Goal: Information Seeking & Learning: Learn about a topic

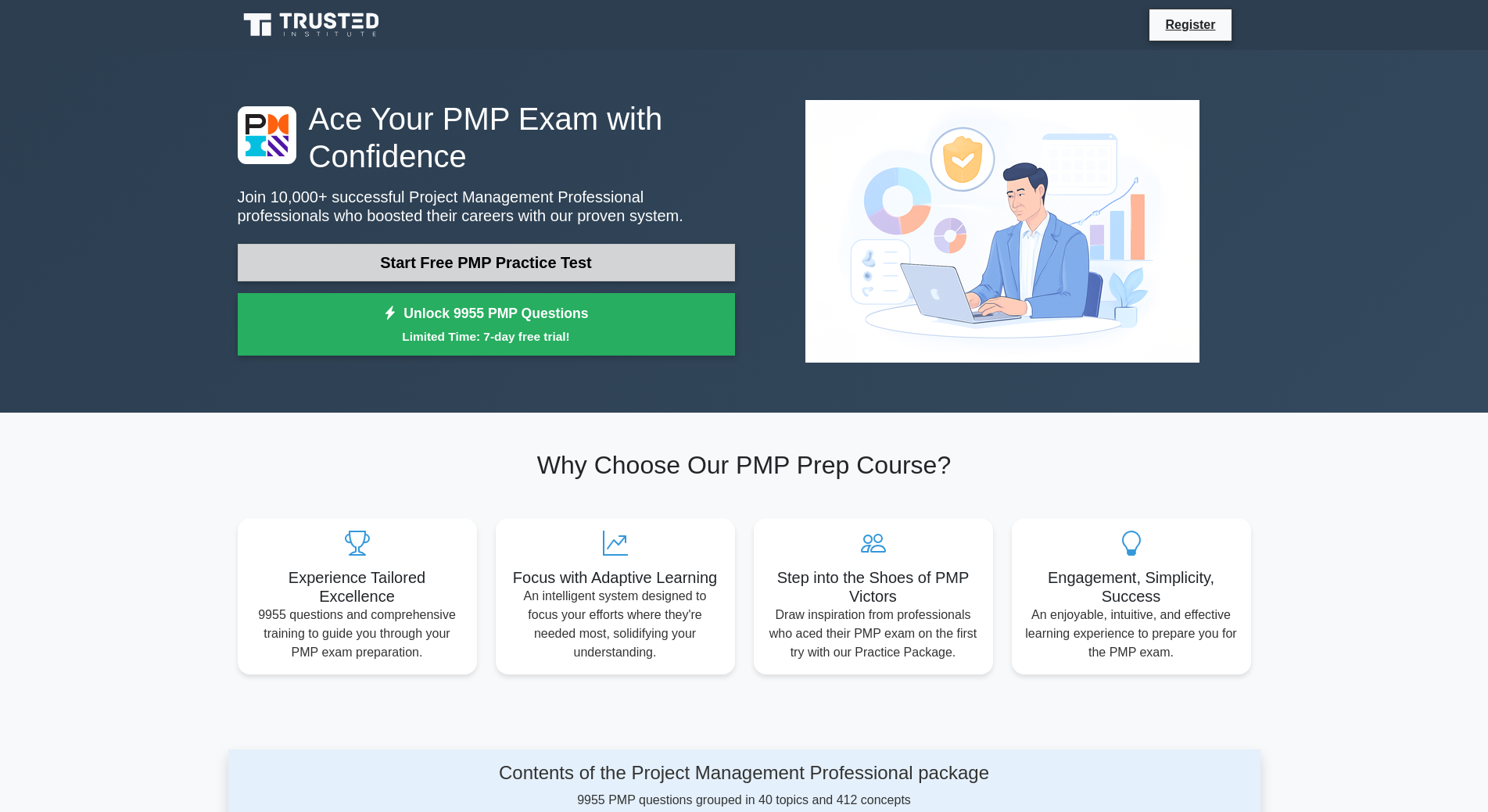
click at [546, 259] on link "Start Free PMP Practice Test" at bounding box center [487, 262] width 497 height 38
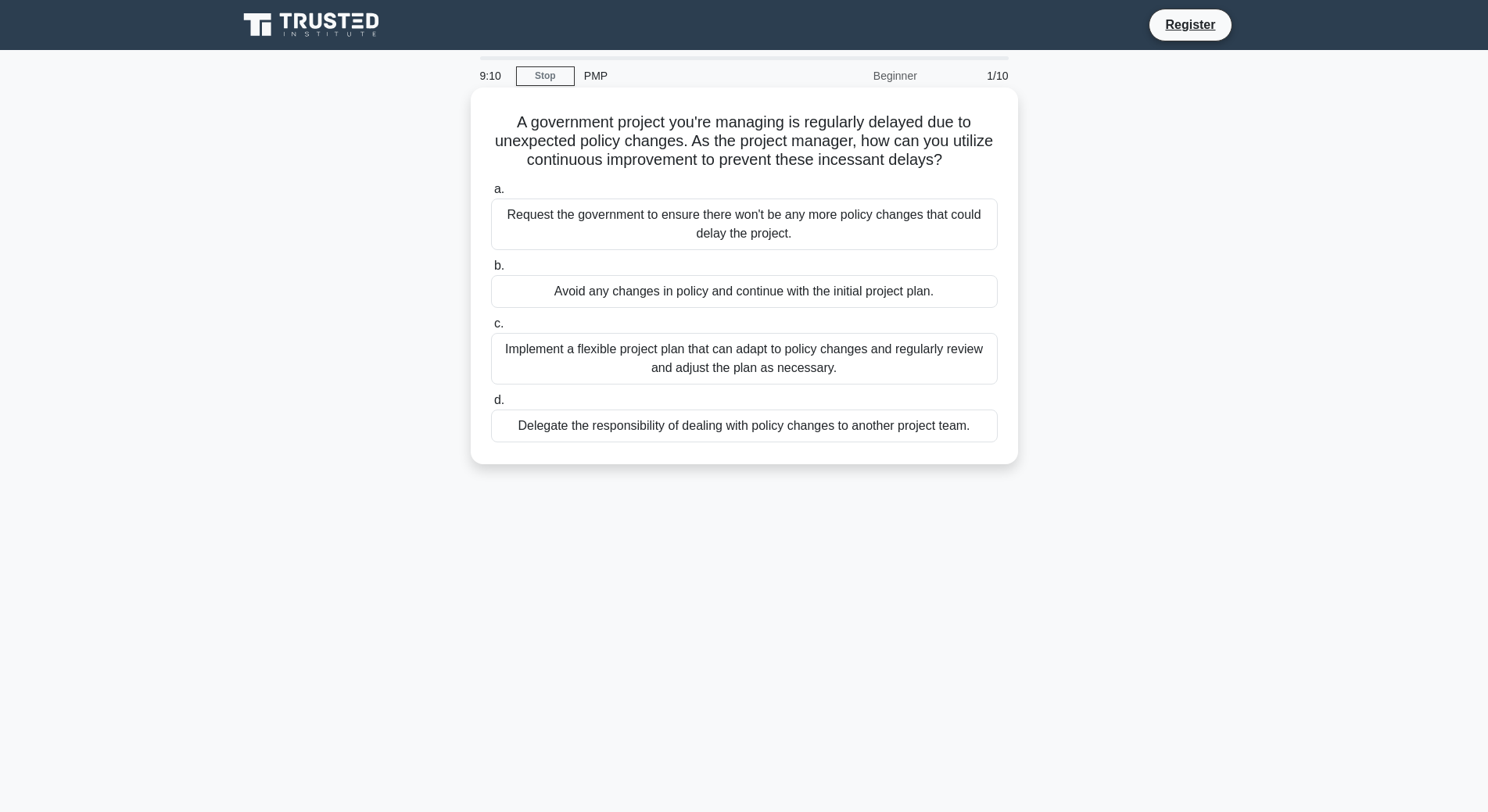
click at [656, 352] on div "Implement a flexible project plan that can adapt to policy changes and regularl…" at bounding box center [745, 359] width 507 height 51
click at [491, 329] on input "c. Implement a flexible project plan that can adapt to policy changes and regul…" at bounding box center [491, 324] width 0 height 10
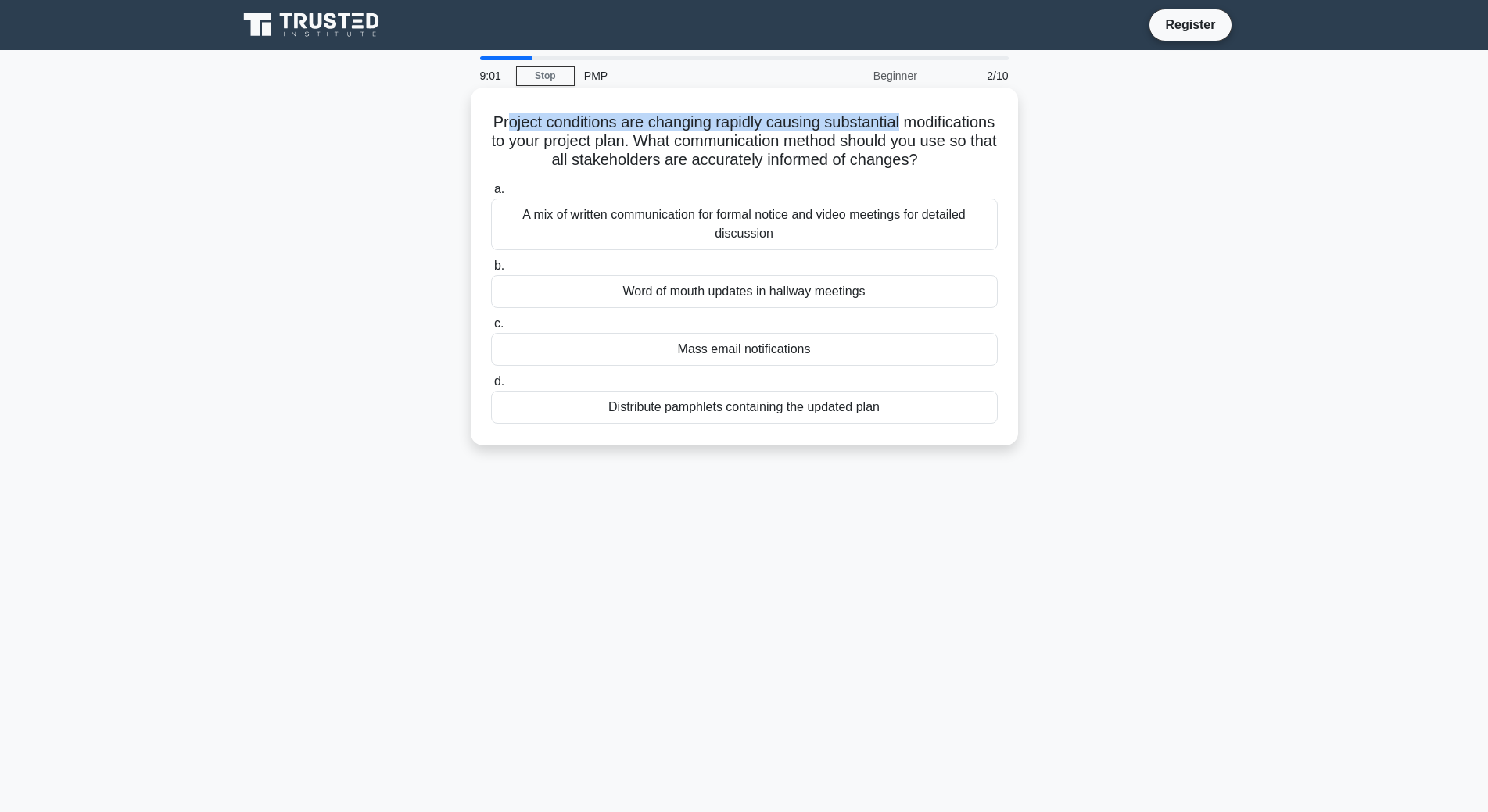
drag, startPoint x: 553, startPoint y: 120, endPoint x: 964, endPoint y: 122, distance: 411.0
click at [964, 122] on h5 "Project conditions are changing rapidly causing substantial modifications to yo…" at bounding box center [745, 141] width 510 height 58
drag, startPoint x: 964, startPoint y: 122, endPoint x: 820, endPoint y: 129, distance: 144.2
click at [964, 123] on h5 "Project conditions are changing rapidly causing substantial modifications to yo…" at bounding box center [745, 141] width 510 height 58
drag, startPoint x: 514, startPoint y: 145, endPoint x: 753, endPoint y: 146, distance: 239.0
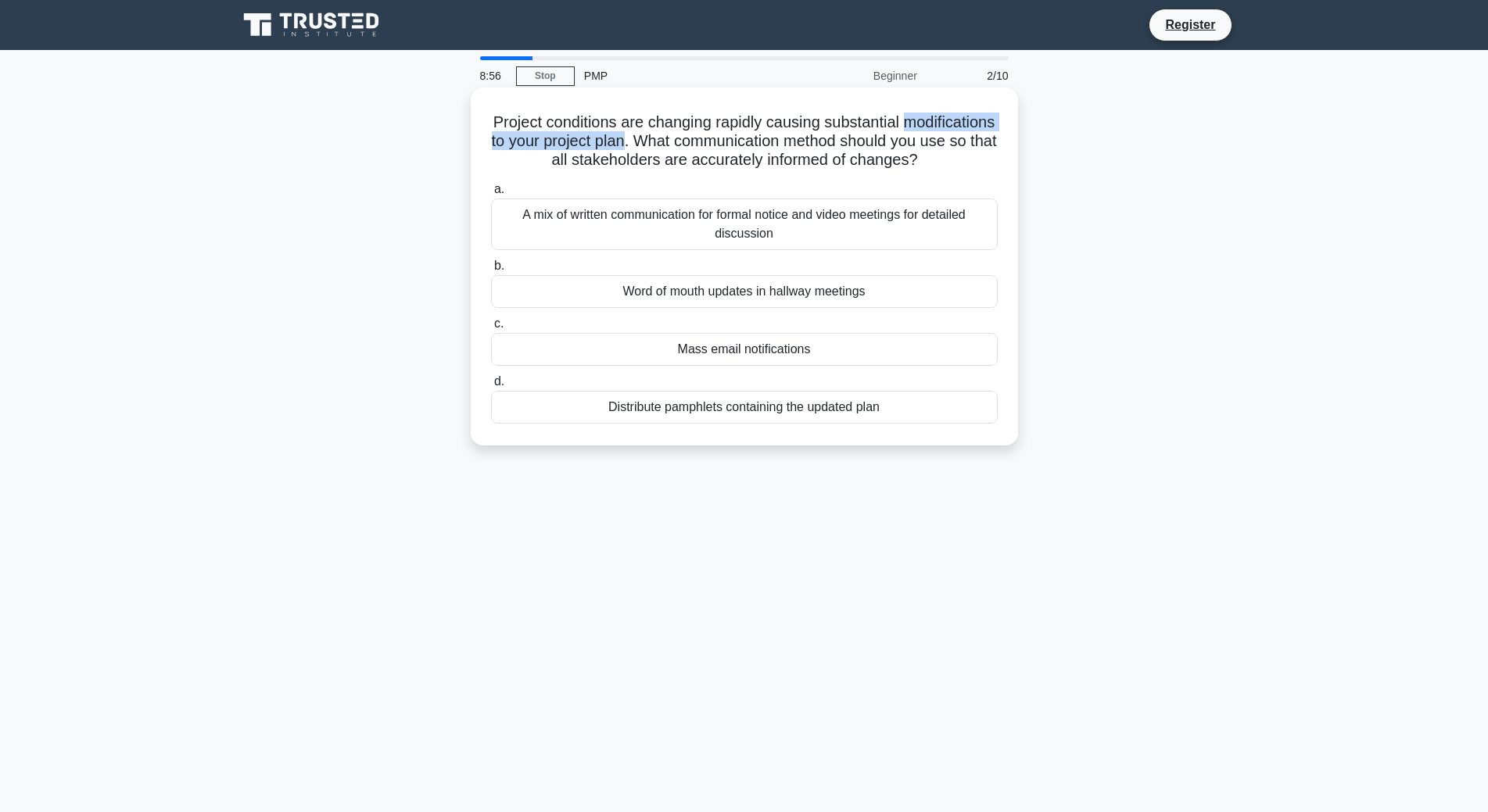
click at [753, 146] on h5 "Project conditions are changing rapidly causing substantial modifications to yo…" at bounding box center [745, 141] width 510 height 58
click at [856, 241] on div "A mix of written communication for formal notice and video meetings for detaile…" at bounding box center [745, 224] width 507 height 51
click at [491, 195] on input "a. A mix of written communication for formal notice and video meetings for deta…" at bounding box center [491, 189] width 0 height 10
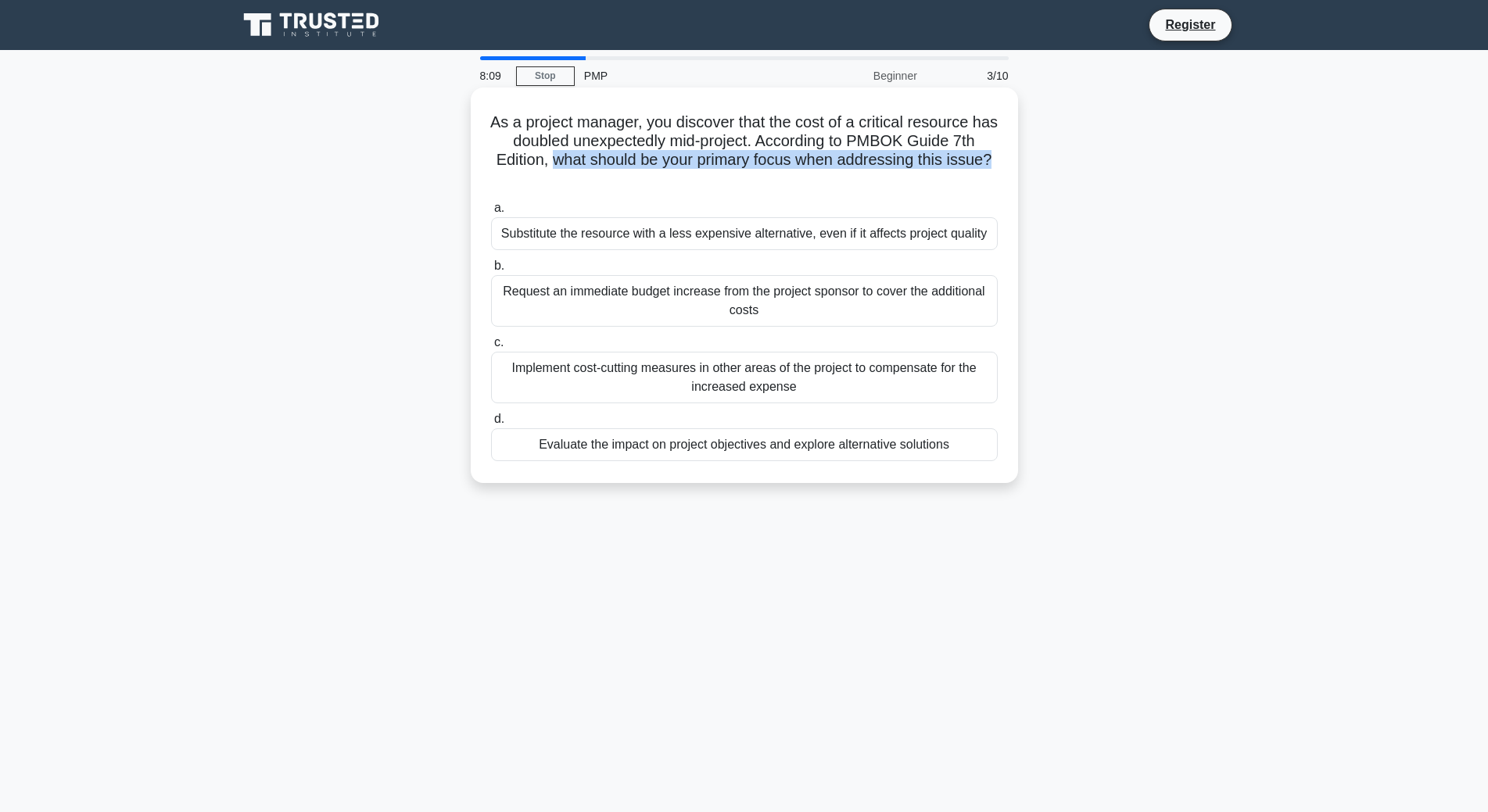
drag, startPoint x: 553, startPoint y: 165, endPoint x: 997, endPoint y: 160, distance: 444.0
click at [997, 160] on h5 "As a project manager, you discover that the cost of a critical resource has dou…" at bounding box center [745, 150] width 510 height 76
click at [675, 439] on div "Evaluate the impact on project objectives and explore alternative solutions" at bounding box center [745, 445] width 507 height 33
click at [491, 424] on input "d. Evaluate the impact on project objectives and explore alternative solutions" at bounding box center [491, 419] width 0 height 10
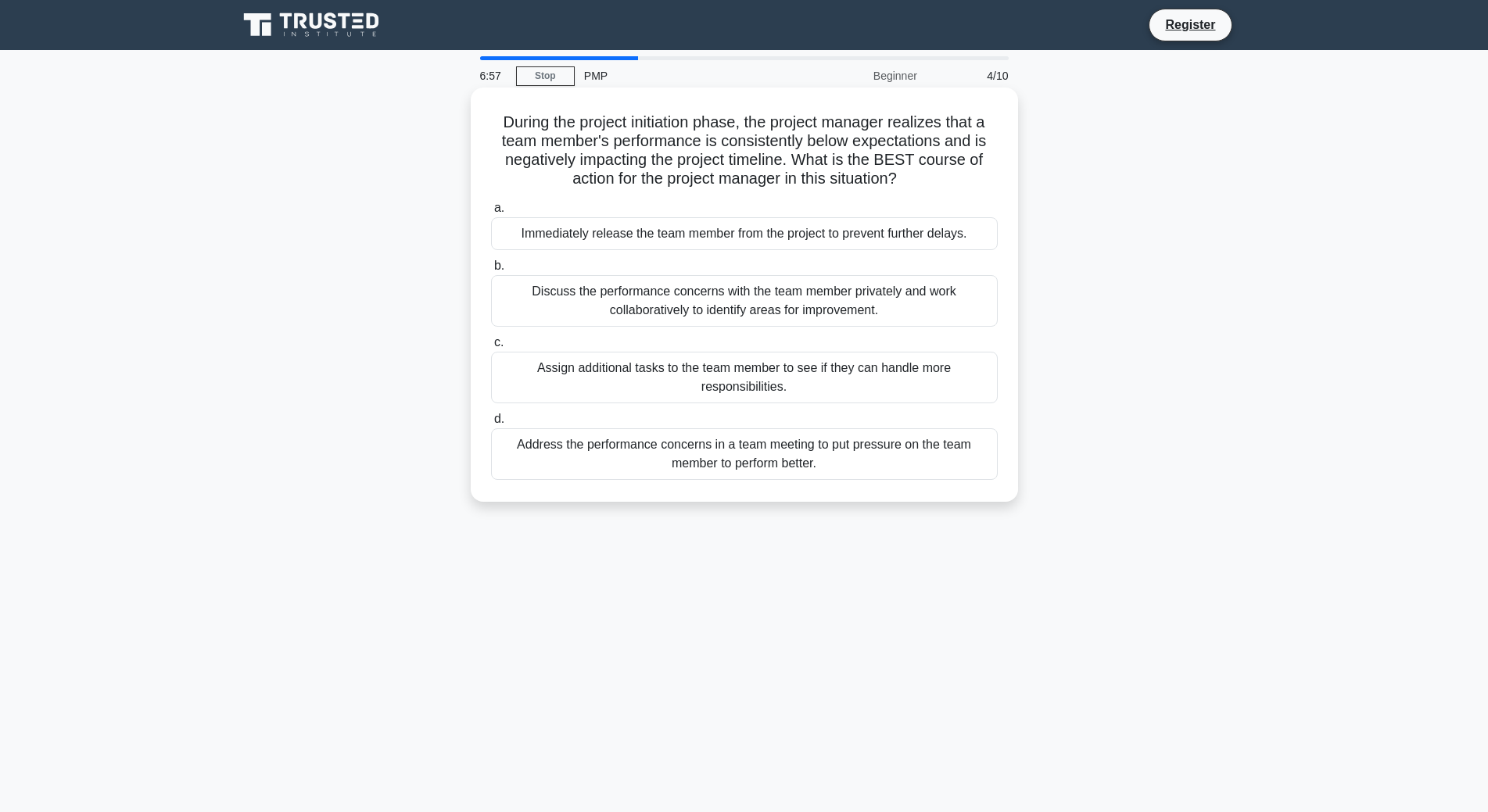
click at [719, 454] on div "Address the performance concerns in a team meeting to put pressure on the team …" at bounding box center [745, 454] width 507 height 51
click at [491, 424] on input "d. Address the performance concerns in a team meeting to put pressure on the te…" at bounding box center [491, 419] width 0 height 10
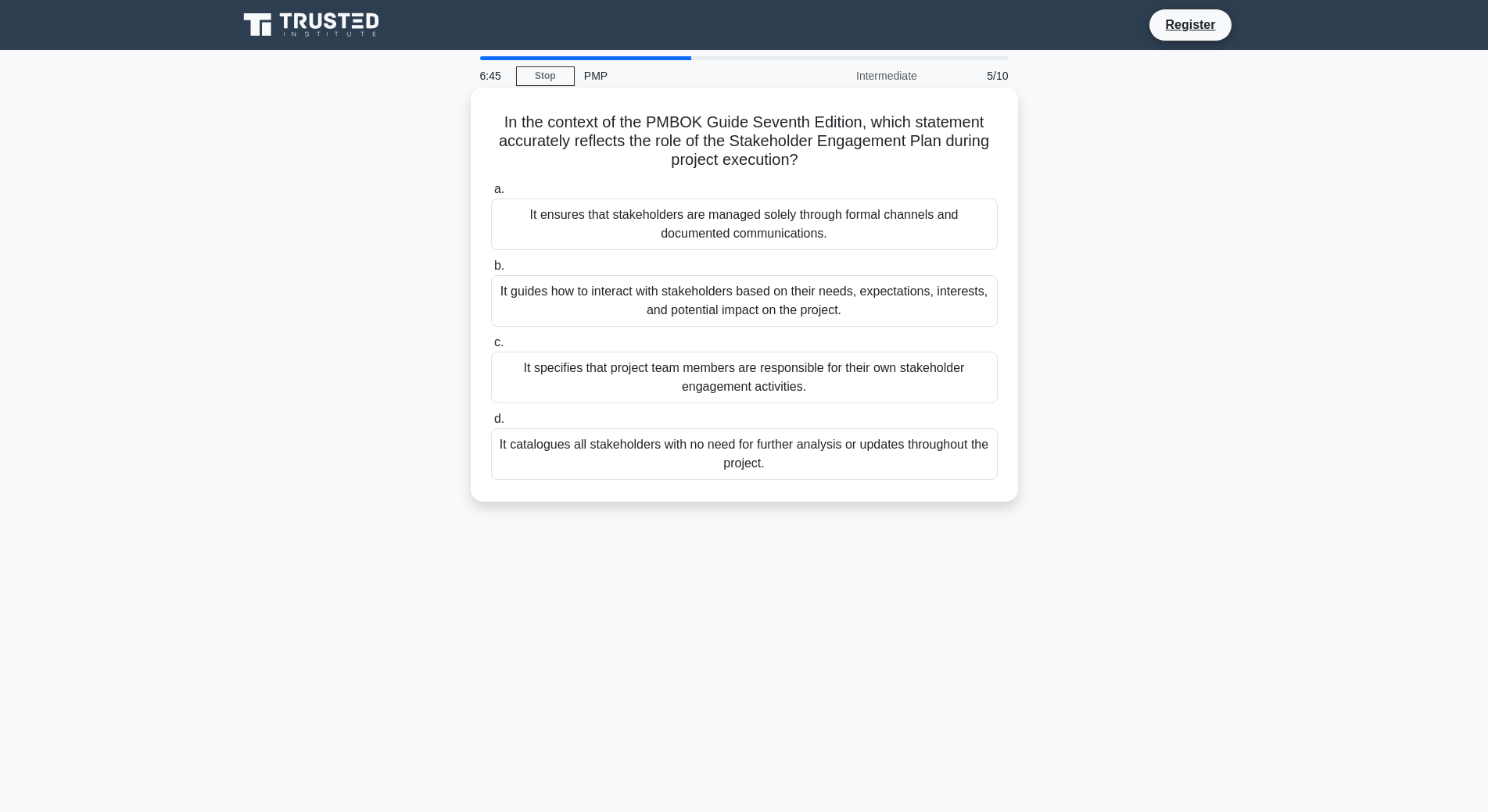
drag, startPoint x: 502, startPoint y: 120, endPoint x: 913, endPoint y: 166, distance: 413.6
click at [913, 166] on h5 "In the context of the PMBOK Guide Seventh Edition, which statement accurately r…" at bounding box center [745, 141] width 510 height 58
click at [833, 175] on div "In the context of the PMBOK Guide Seventh Edition, which statement accurately r…" at bounding box center [744, 295] width 535 height 402
click at [793, 299] on div "It guides how to interact with stakeholders based on their needs, expectations,…" at bounding box center [745, 301] width 507 height 51
click at [491, 271] on input "b. It guides how to interact with stakeholders based on their needs, expectatio…" at bounding box center [491, 266] width 0 height 10
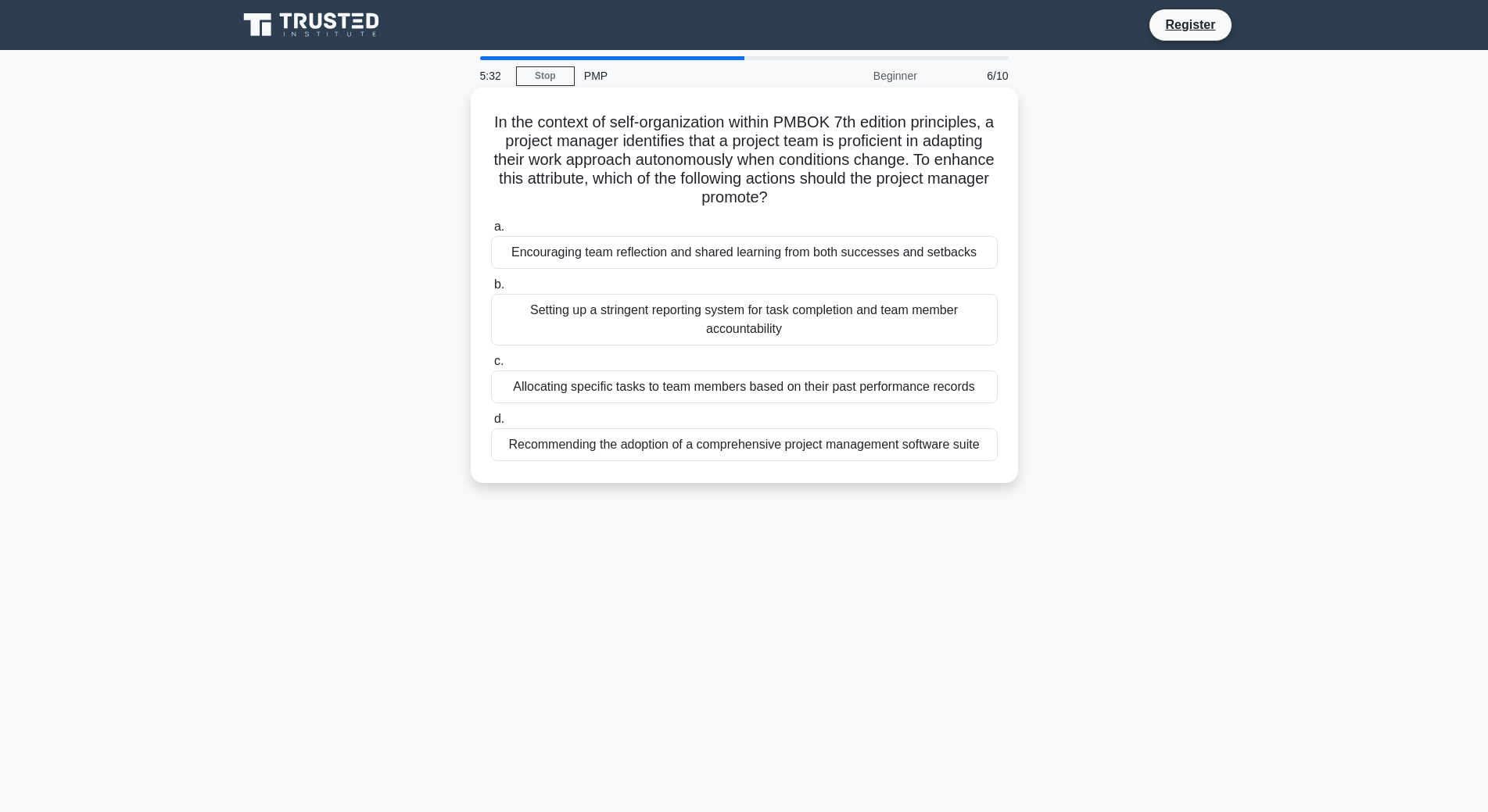
click at [735, 254] on div "Encouraging team reflection and shared learning from both successes and setbacks" at bounding box center [745, 252] width 507 height 33
click at [491, 232] on input "a. Encouraging team reflection and shared learning from both successes and setb…" at bounding box center [491, 227] width 0 height 10
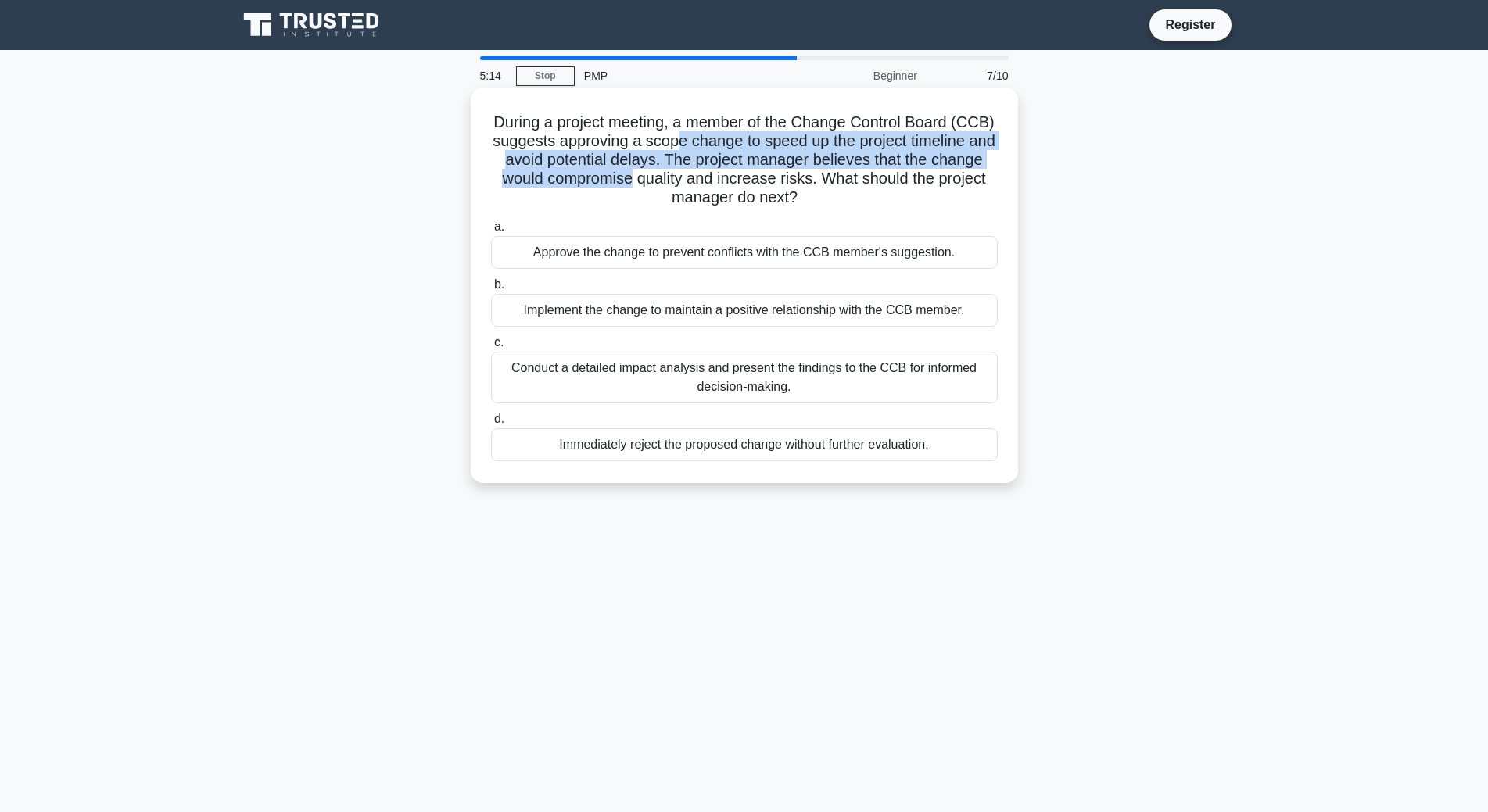
drag, startPoint x: 693, startPoint y: 141, endPoint x: 687, endPoint y: 183, distance: 42.4
click at [687, 183] on h5 "During a project meeting, a member of the Change Control Board (CCB) suggests a…" at bounding box center [745, 160] width 510 height 96
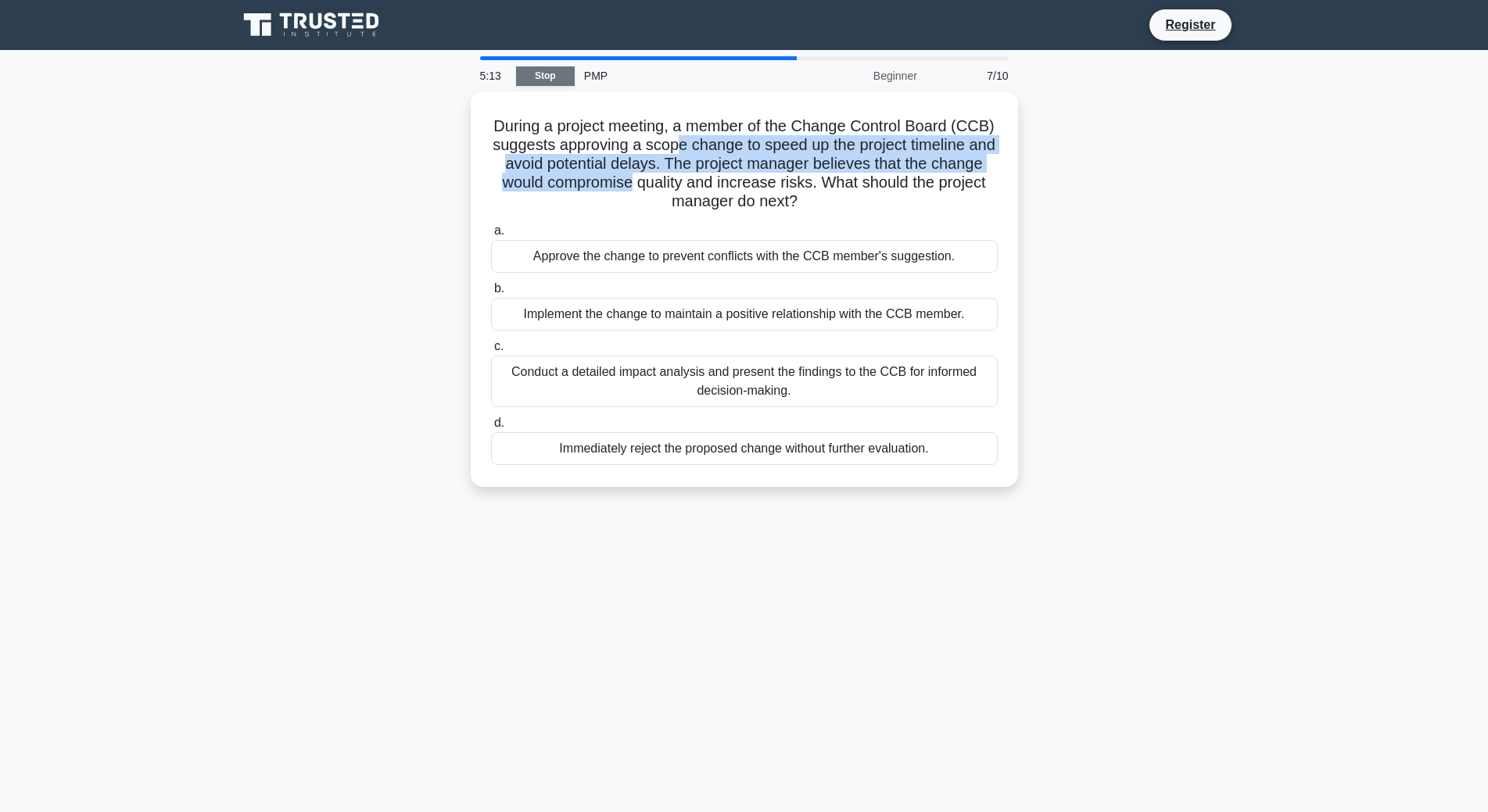
click at [524, 73] on link "Stop" at bounding box center [545, 76] width 59 height 19
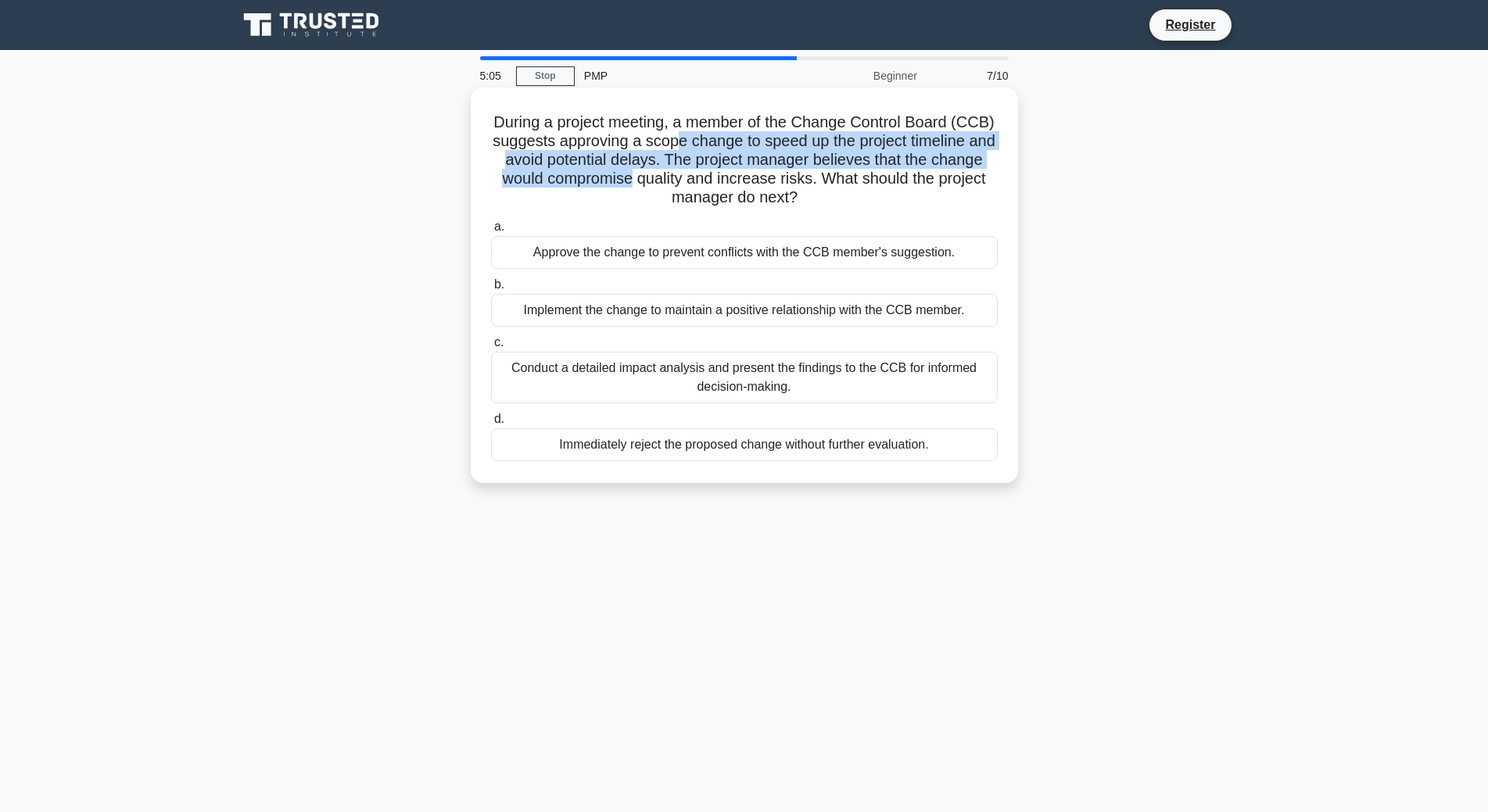
drag, startPoint x: 697, startPoint y: 182, endPoint x: 841, endPoint y: 200, distance: 145.1
click at [841, 200] on h5 "During a project meeting, a member of the Change Control Board (CCB) suggests a…" at bounding box center [745, 160] width 510 height 96
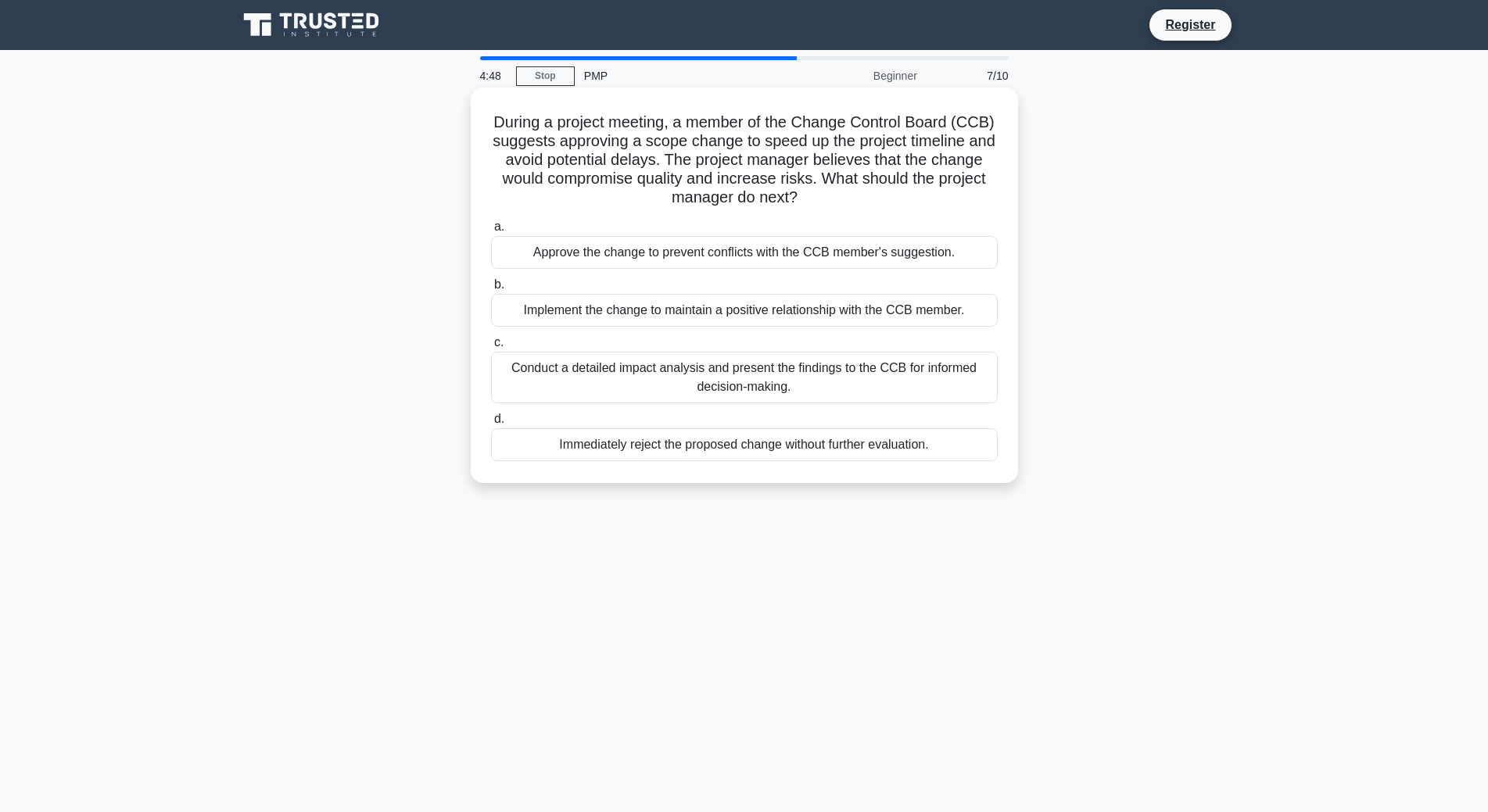
click at [653, 379] on div "Conduct a detailed impact analysis and present the findings to the CCB for info…" at bounding box center [745, 378] width 507 height 51
click at [491, 348] on input "c. Conduct a detailed impact analysis and present the findings to the CCB for i…" at bounding box center [491, 342] width 0 height 10
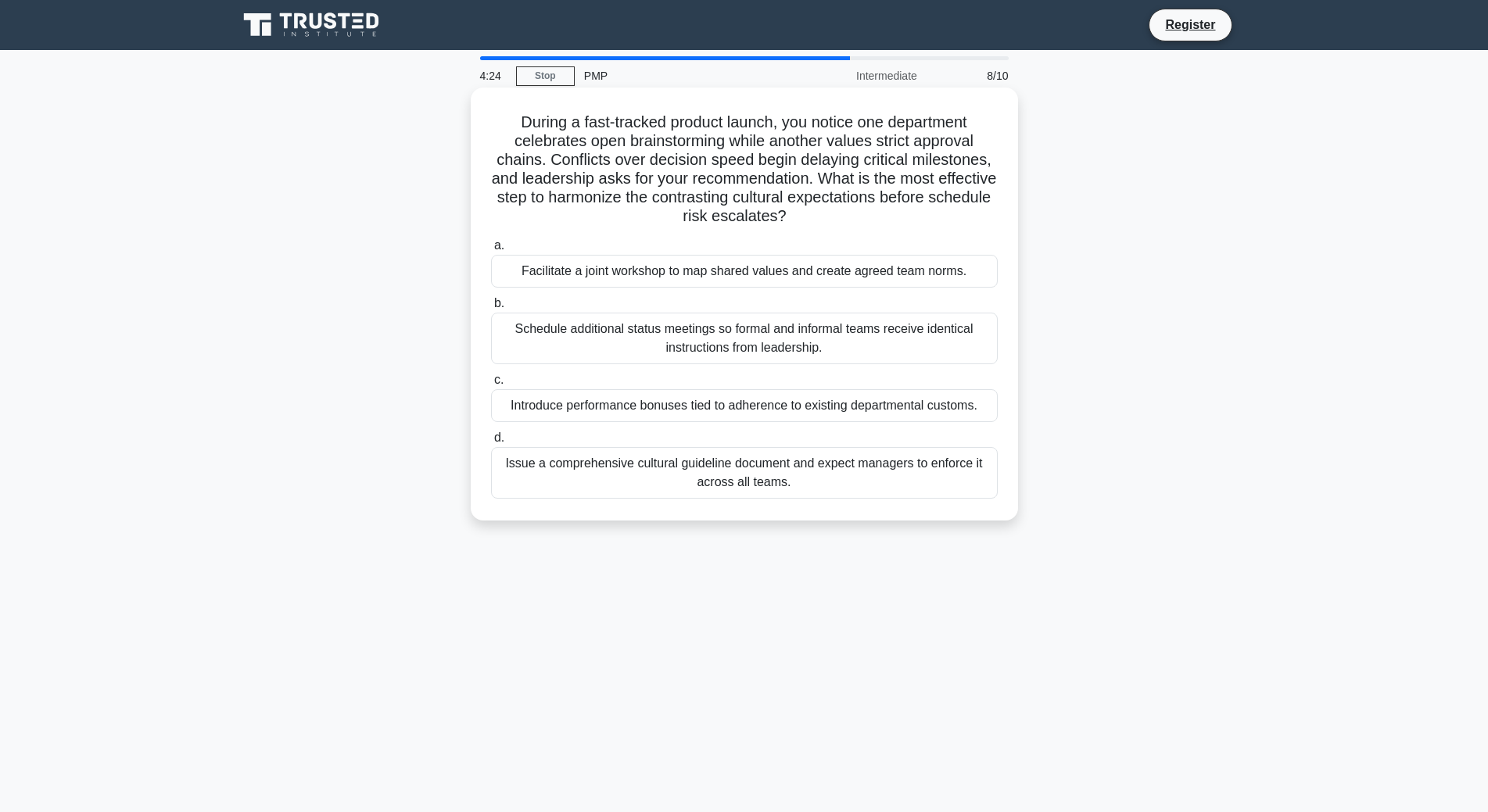
drag, startPoint x: 499, startPoint y: 121, endPoint x: 989, endPoint y: 212, distance: 498.4
click at [989, 212] on h5 "During a fast-tracked product launch, you notice one department celebrates open…" at bounding box center [745, 170] width 510 height 114
click at [750, 288] on div "Facilitate a joint workshop to map shared values and create agreed team norms." at bounding box center [745, 271] width 507 height 33
click at [491, 251] on input "a. Facilitate a joint workshop to map shared values and create agreed team norm…" at bounding box center [491, 246] width 0 height 10
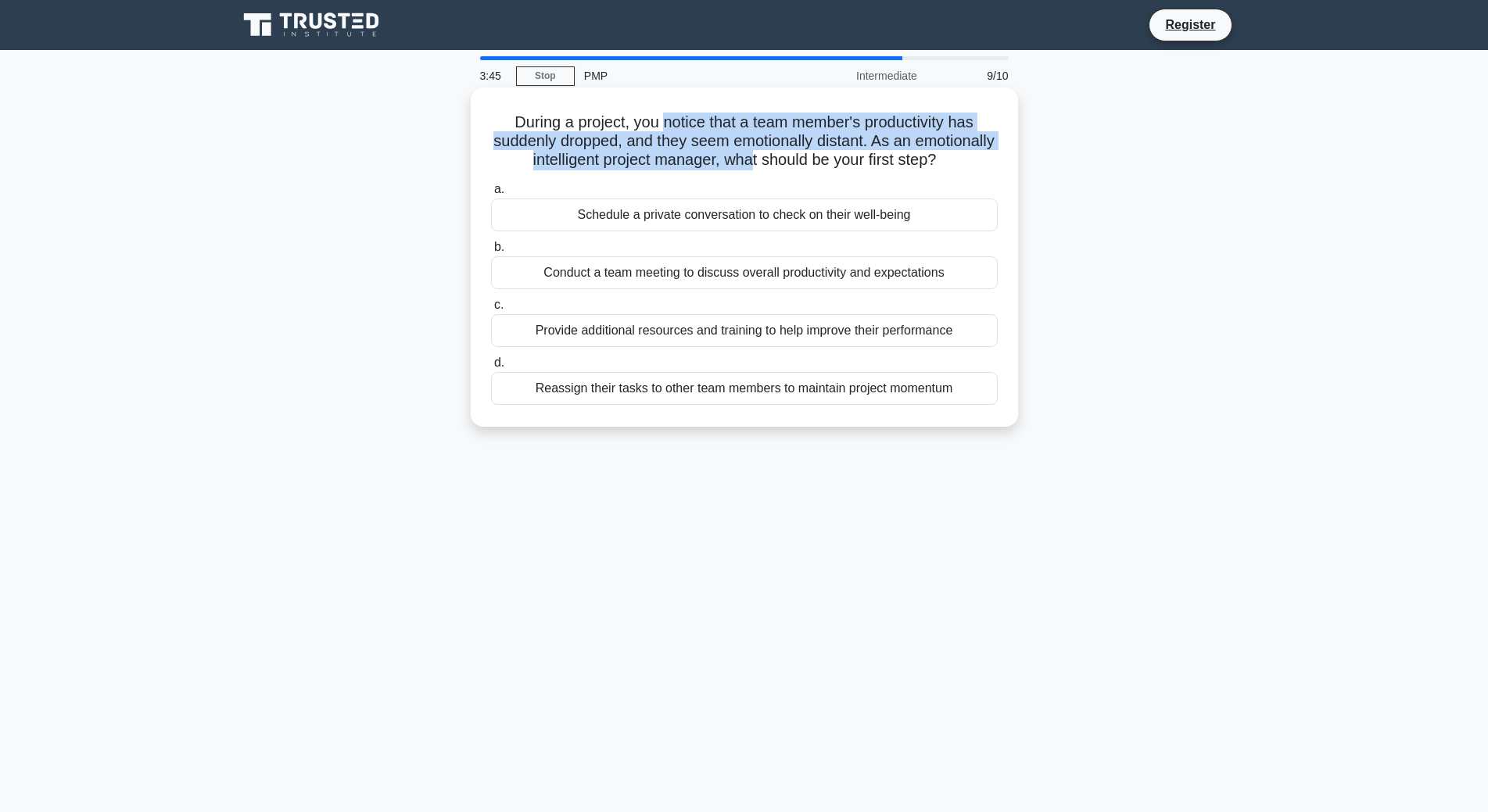
drag, startPoint x: 660, startPoint y: 127, endPoint x: 808, endPoint y: 166, distance: 153.1
click at [808, 166] on h5 "During a project, you notice that a team member's productivity has suddenly dro…" at bounding box center [745, 141] width 510 height 58
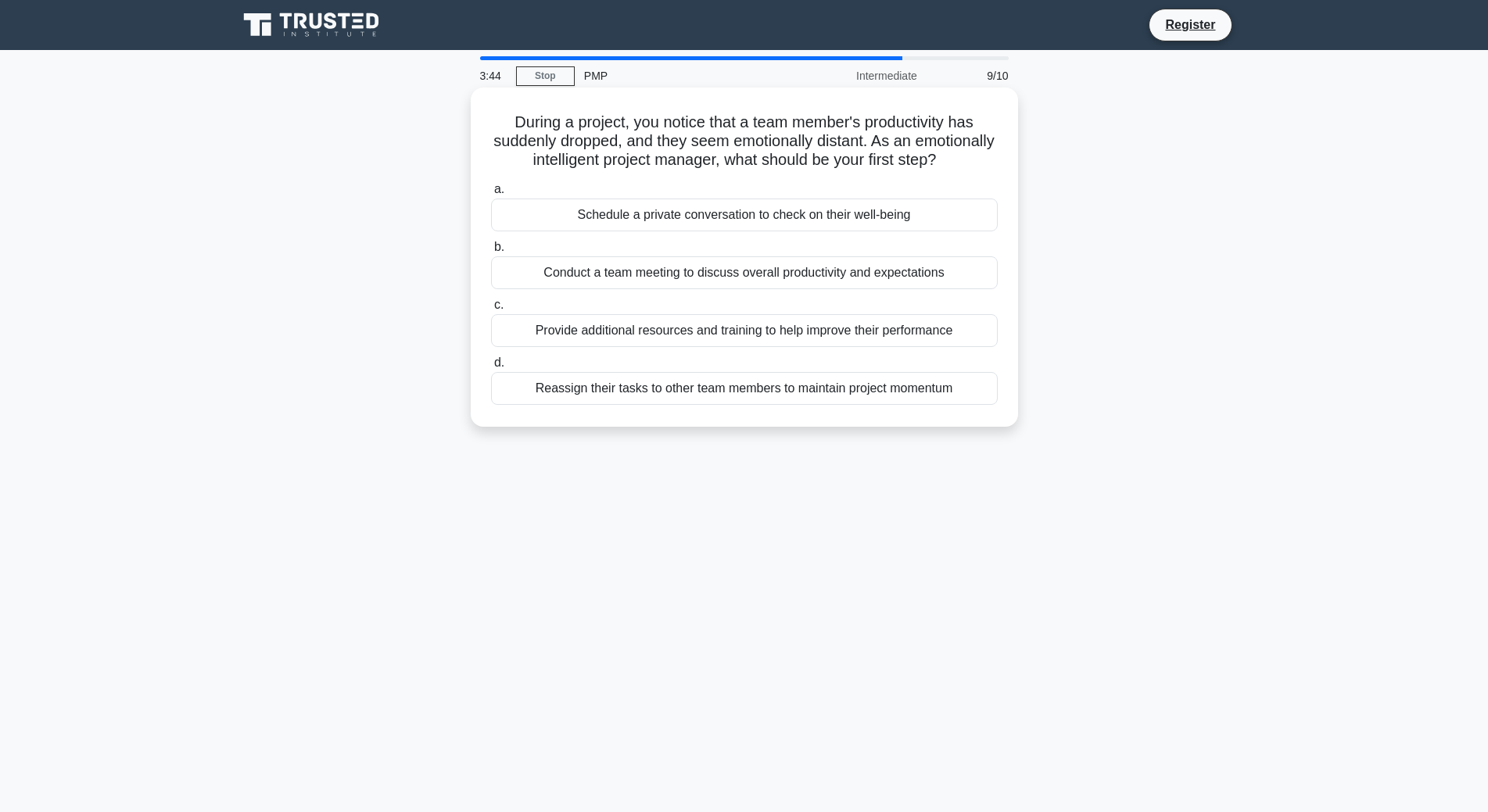
click at [764, 170] on h5 "During a project, you notice that a team member's productivity has suddenly dro…" at bounding box center [745, 141] width 510 height 58
click at [783, 288] on div "Conduct a team meeting to discuss overall productivity and expectations" at bounding box center [745, 273] width 507 height 33
click at [491, 252] on input "b. Conduct a team meeting to discuss overall productivity and expectations" at bounding box center [491, 247] width 0 height 10
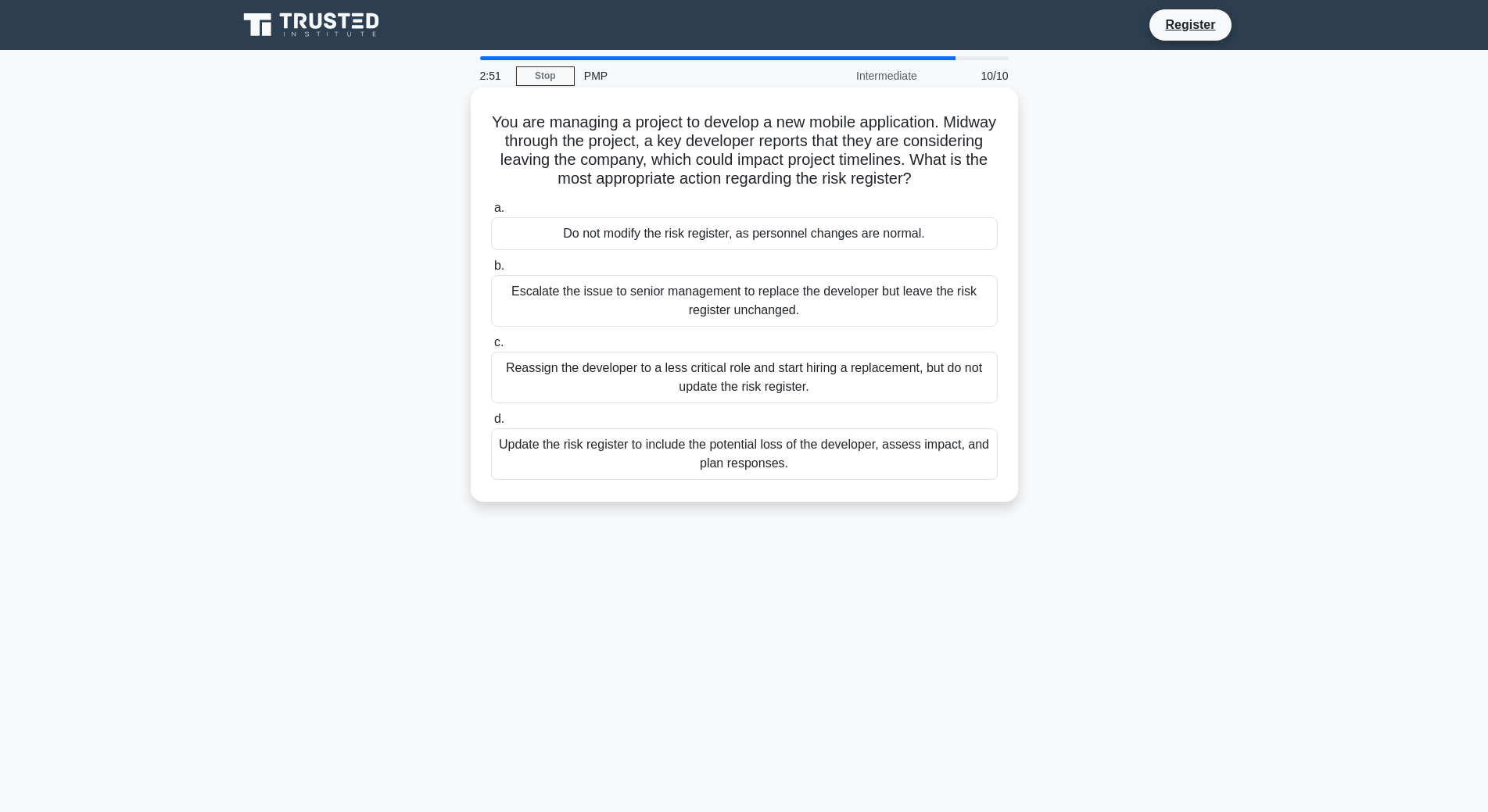
drag, startPoint x: 514, startPoint y: 118, endPoint x: 979, endPoint y: 181, distance: 469.2
click at [979, 181] on h5 "You are managing a project to develop a new mobile application. Midway through …" at bounding box center [745, 150] width 510 height 76
click at [784, 375] on div "Reassign the developer to a less critical role and start hiring a replacement, …" at bounding box center [745, 378] width 507 height 51
click at [491, 348] on input "c. Reassign the developer to a less critical role and start hiring a replacemen…" at bounding box center [491, 342] width 0 height 10
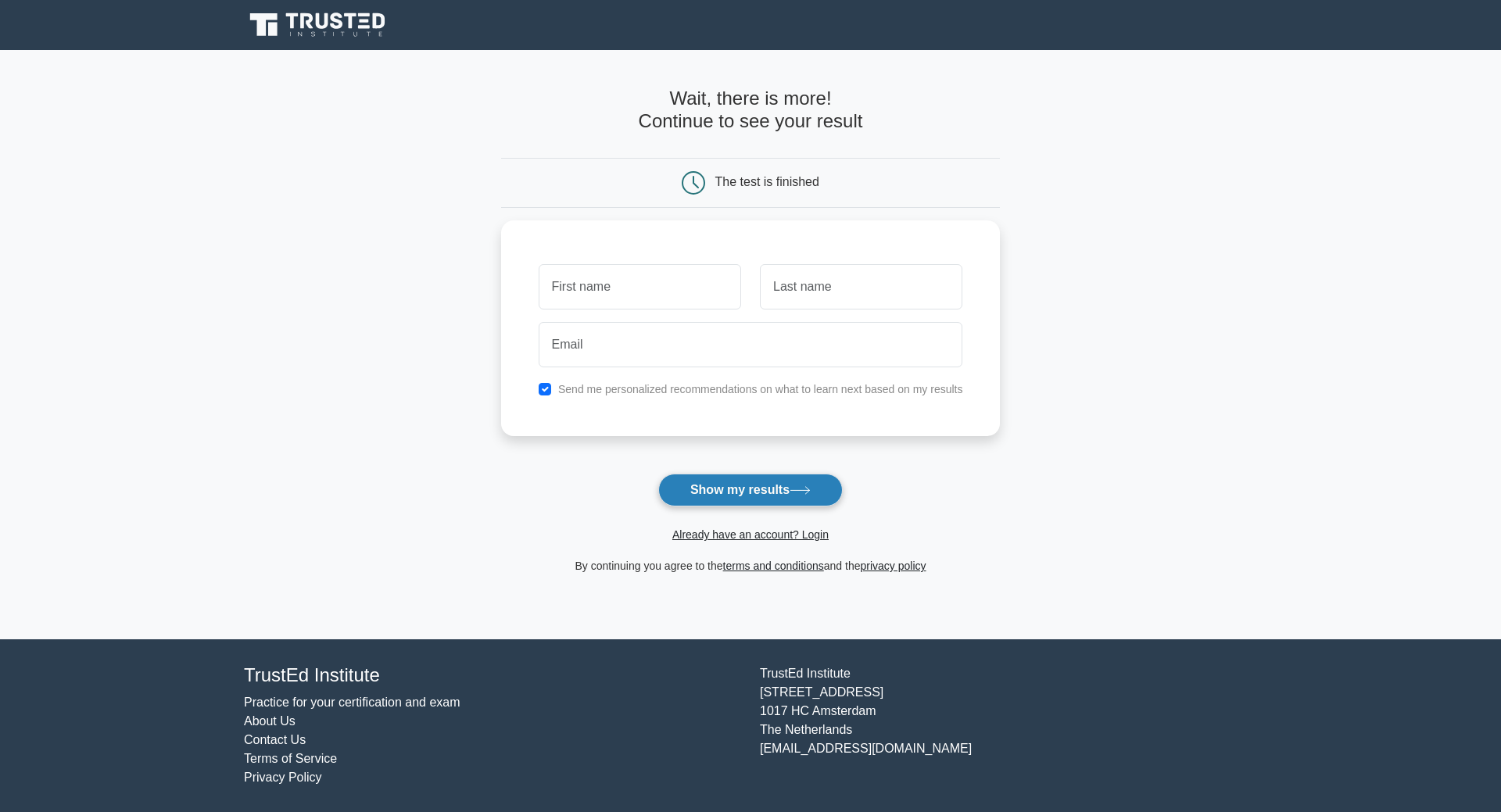
click at [779, 488] on button "Show my results" at bounding box center [750, 490] width 184 height 33
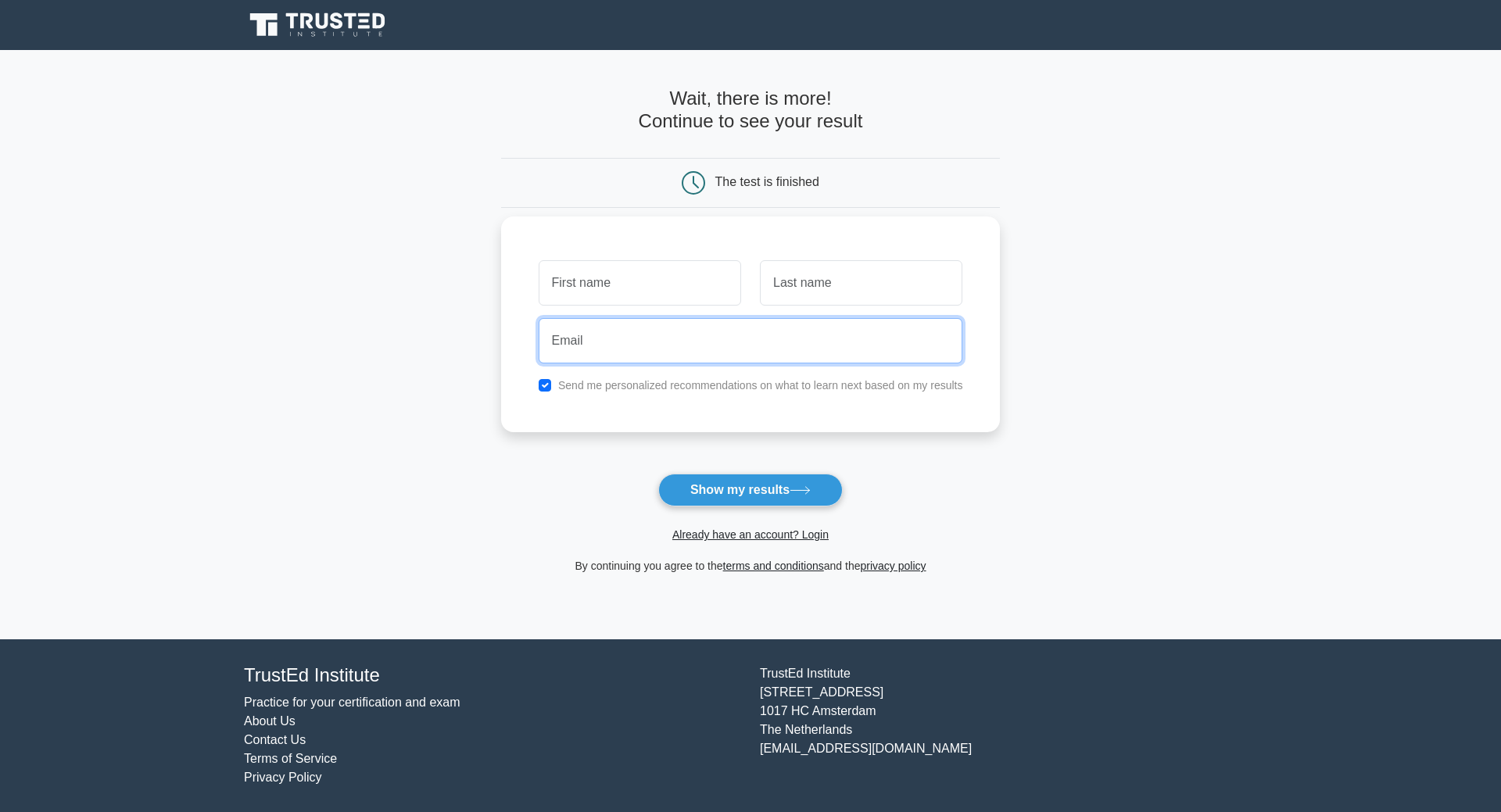
click at [688, 332] on input "email" at bounding box center [751, 341] width 424 height 45
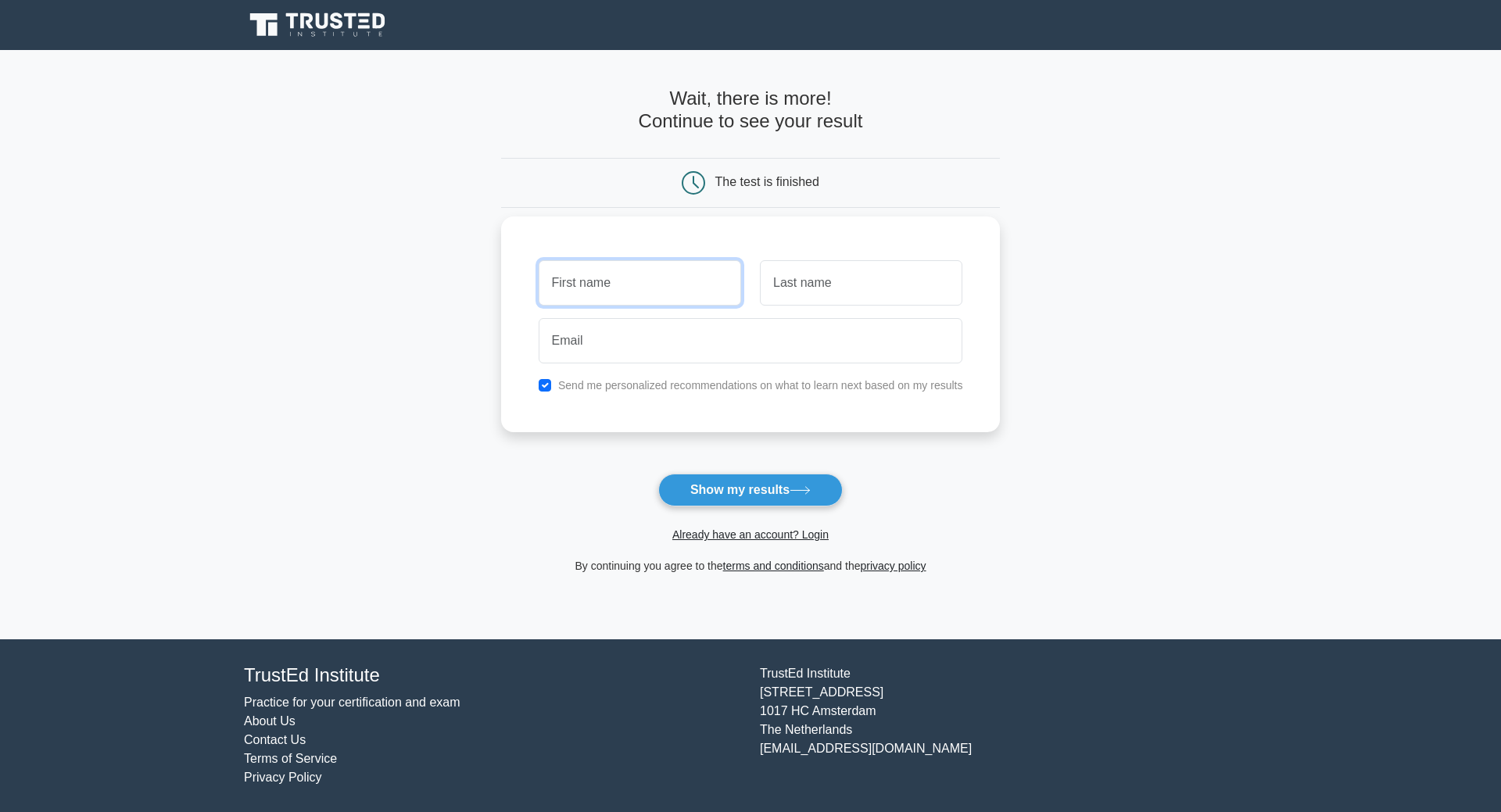
click at [675, 281] on input "text" at bounding box center [640, 283] width 203 height 45
type input "BASSANT"
click at [863, 274] on input "text" at bounding box center [861, 283] width 203 height 45
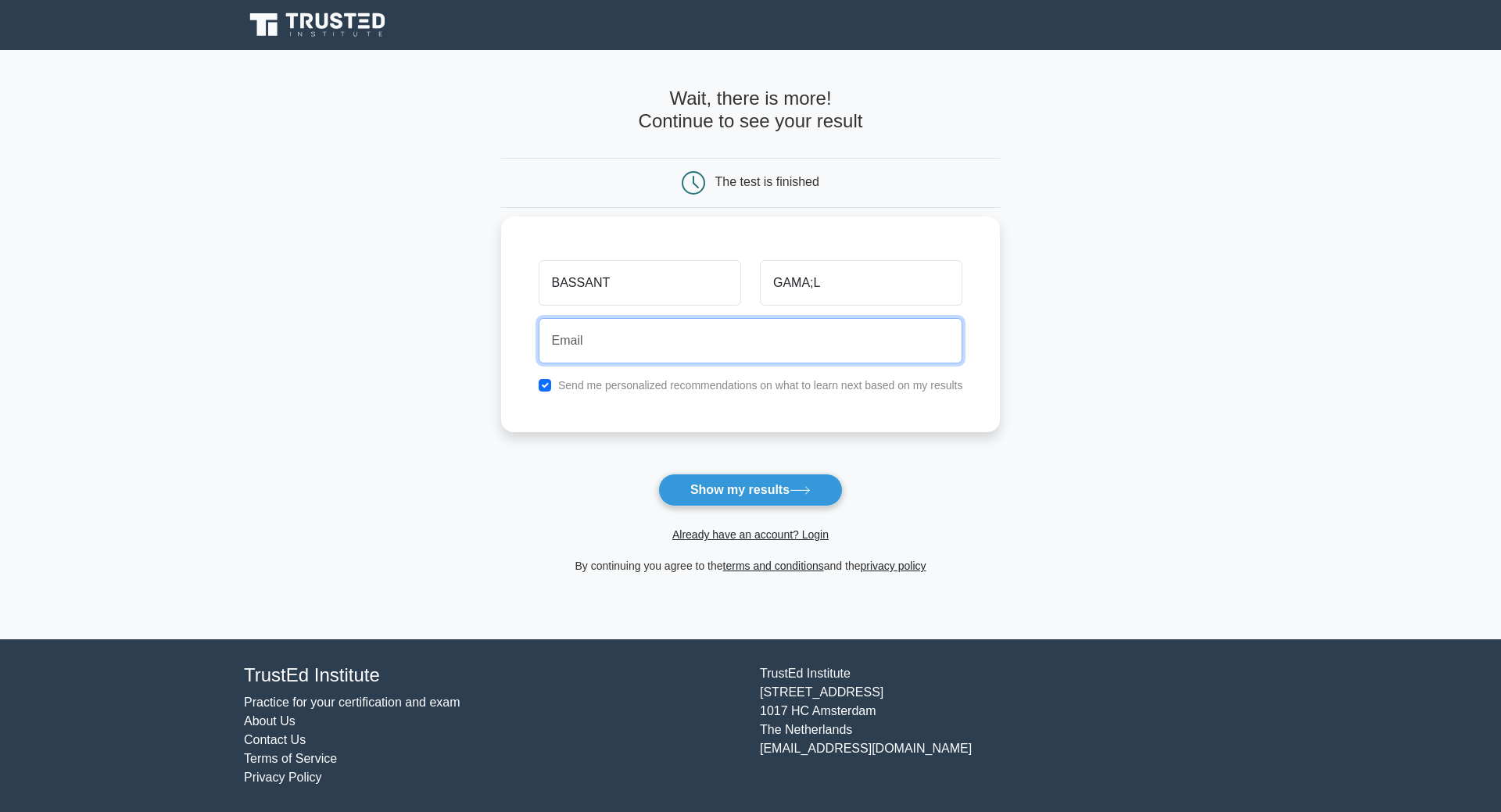
click at [794, 334] on input "email" at bounding box center [751, 341] width 424 height 45
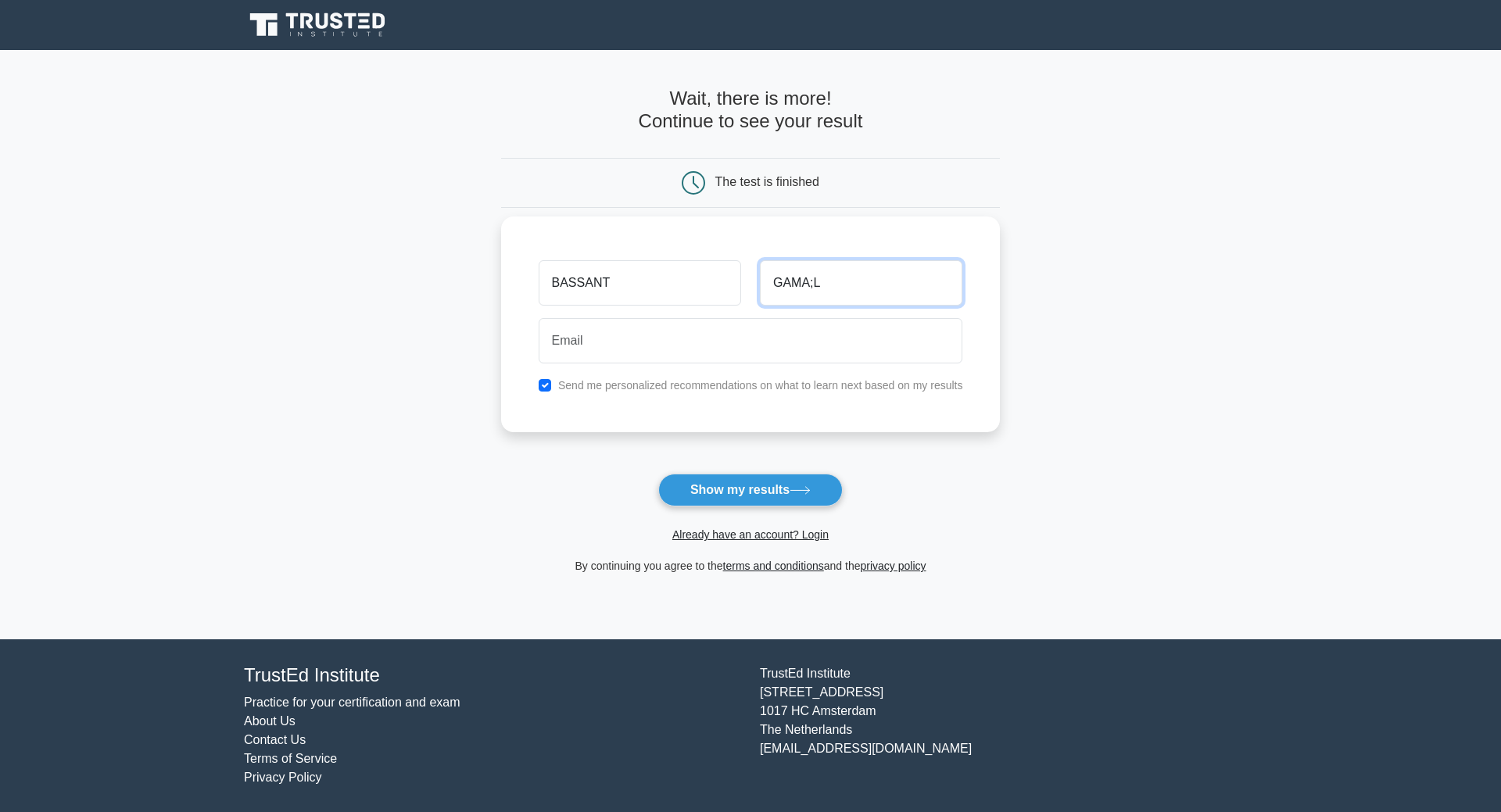
click at [851, 281] on input "GAMA;L" at bounding box center [861, 283] width 203 height 45
type input "GAMAL"
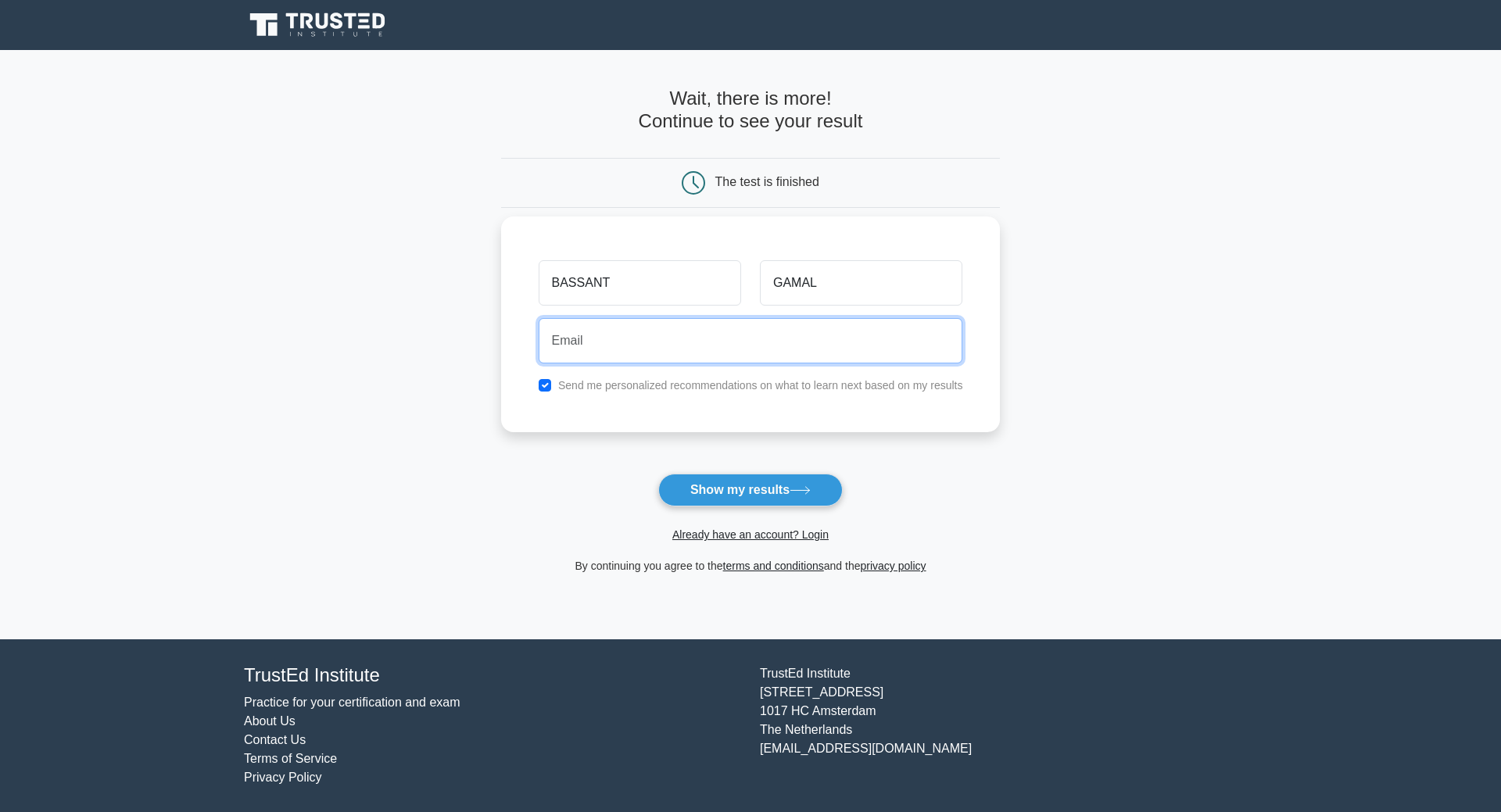
click at [767, 340] on input "email" at bounding box center [751, 341] width 424 height 45
type input "E"
click at [660, 333] on input "email" at bounding box center [751, 341] width 424 height 45
type input "ENG.BASANT_ELDALY@YAHOO.COM"
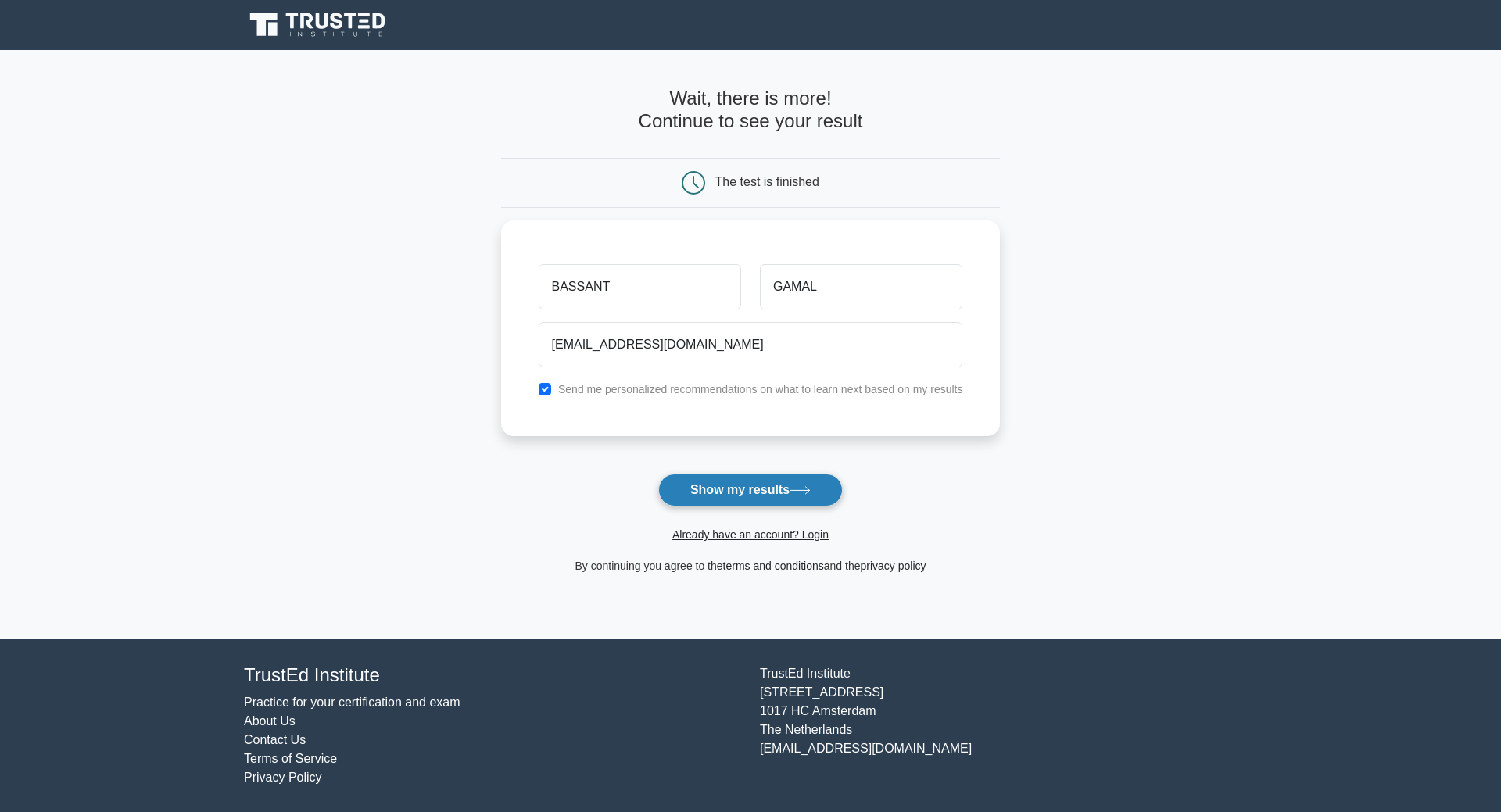
click at [738, 489] on button "Show my results" at bounding box center [750, 490] width 184 height 33
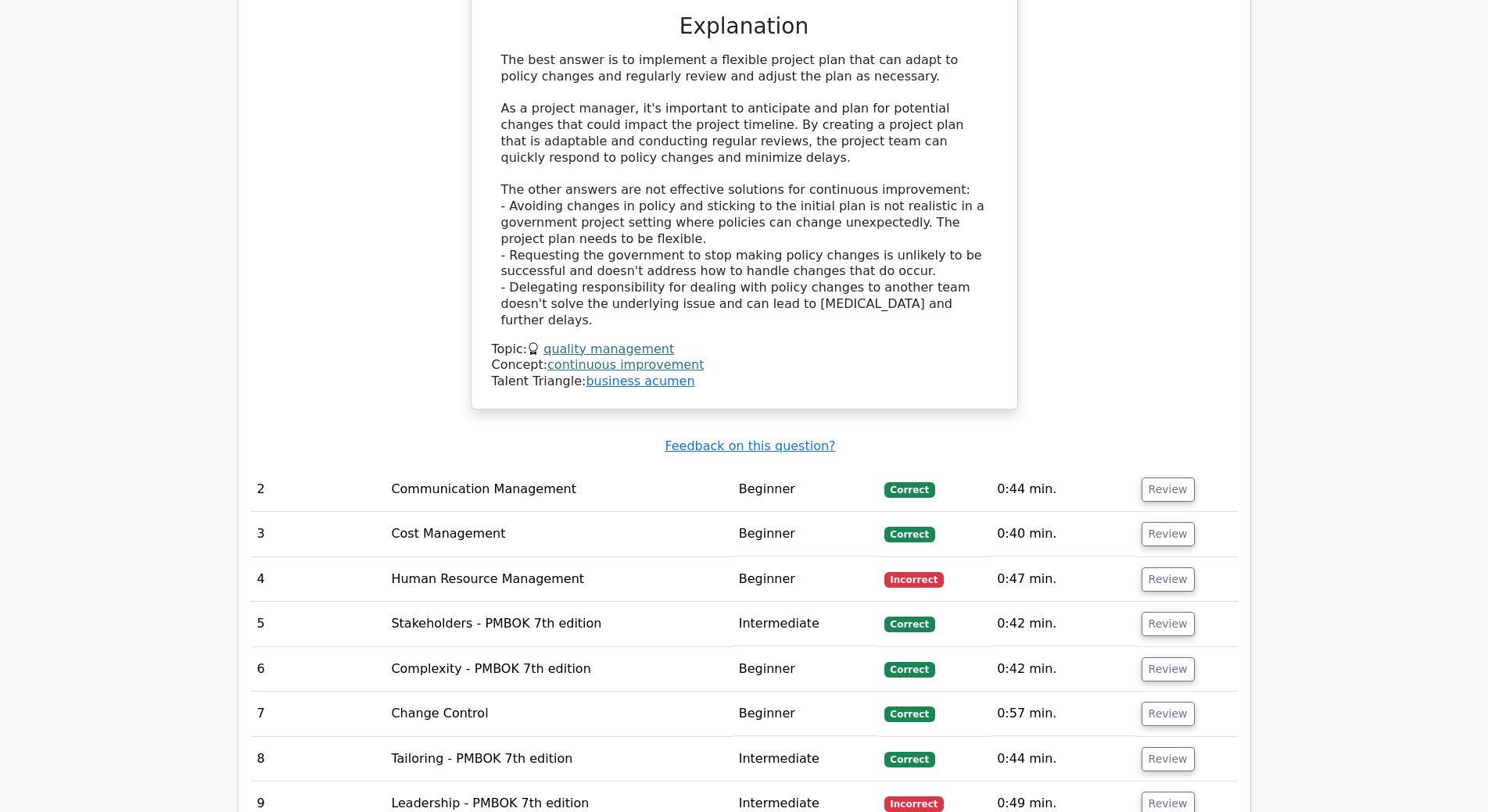
scroll to position [1954, 0]
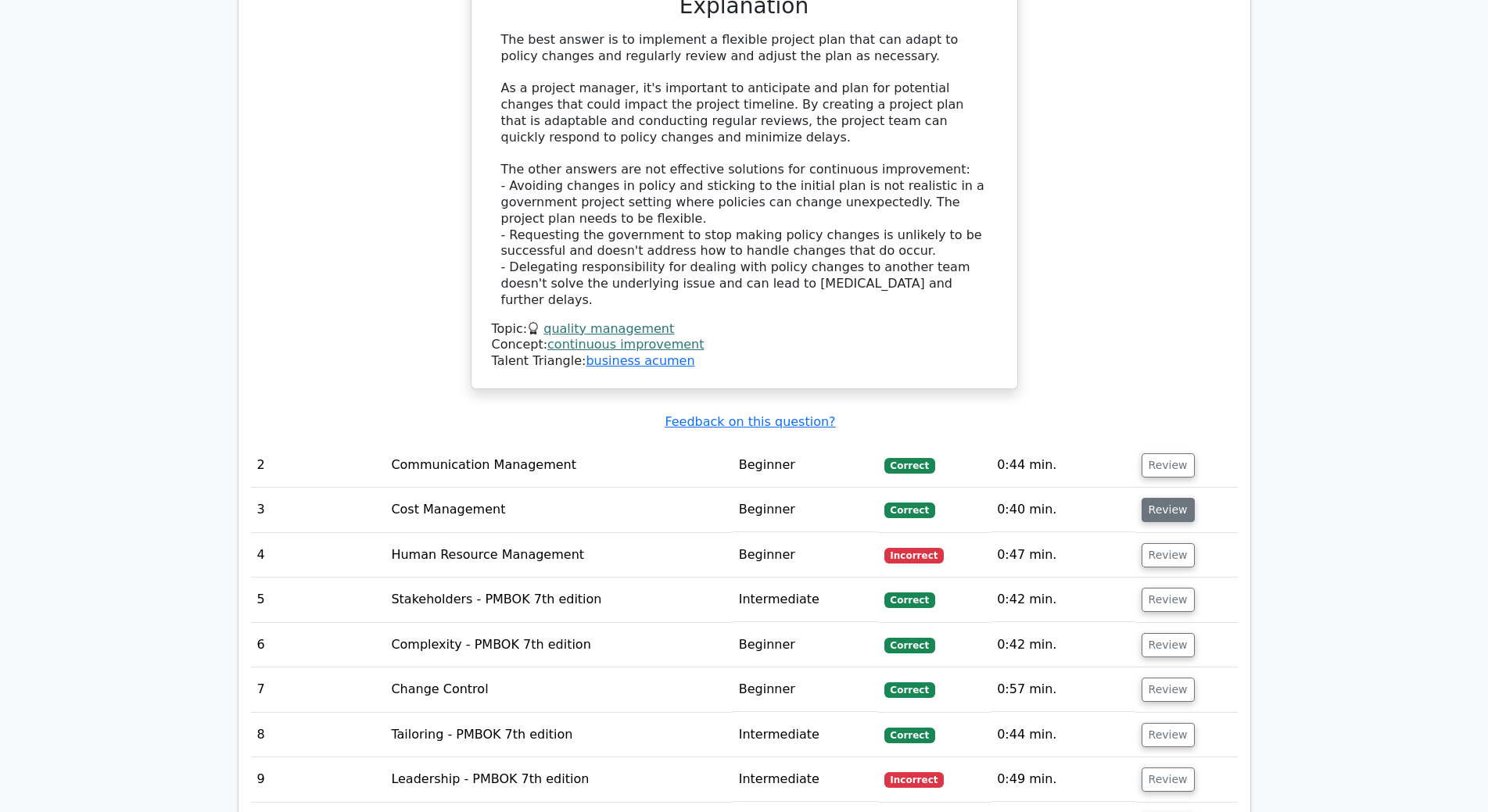
click at [1175, 498] on button "Review" at bounding box center [1169, 510] width 53 height 24
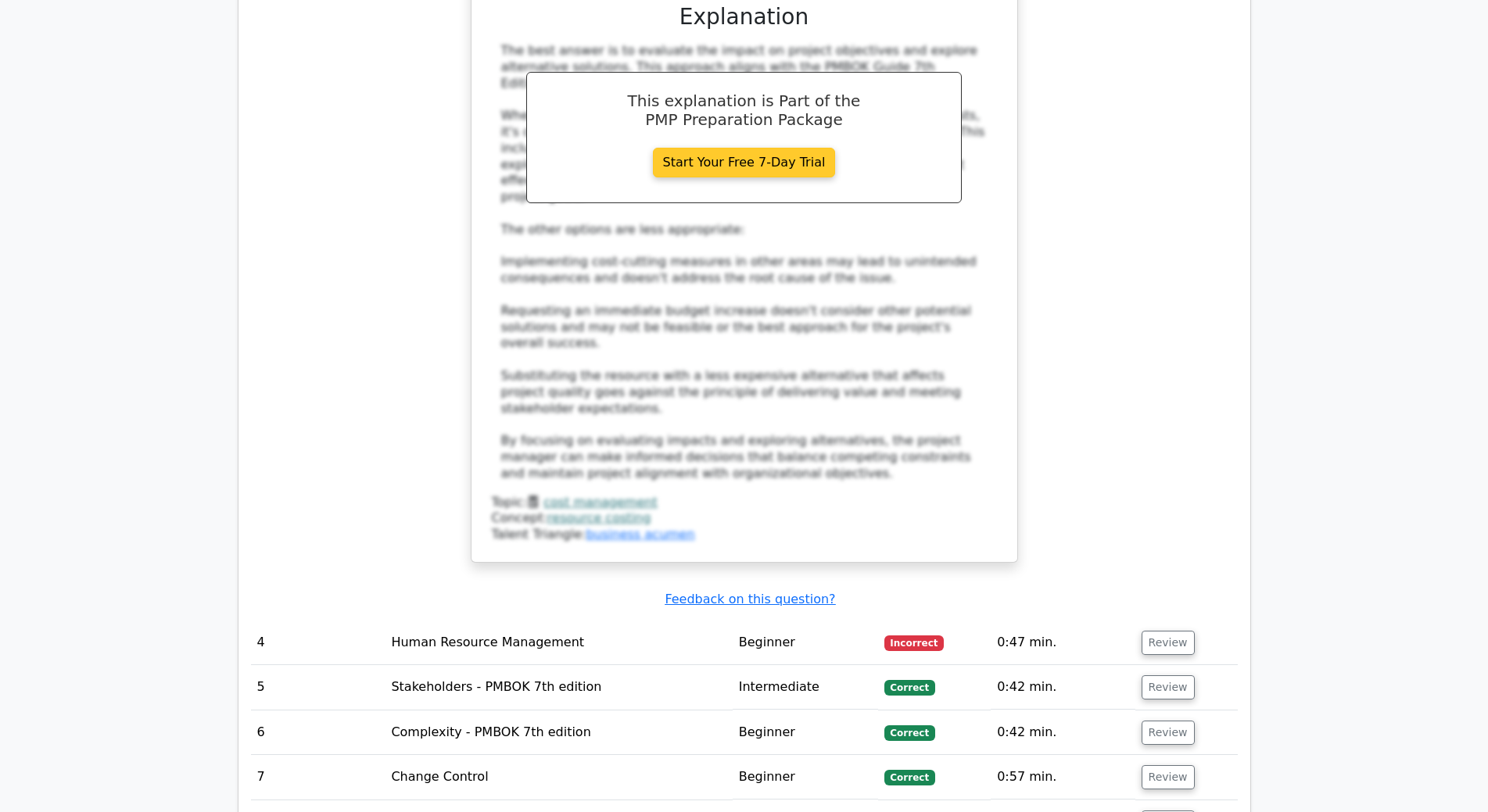
scroll to position [2893, 0]
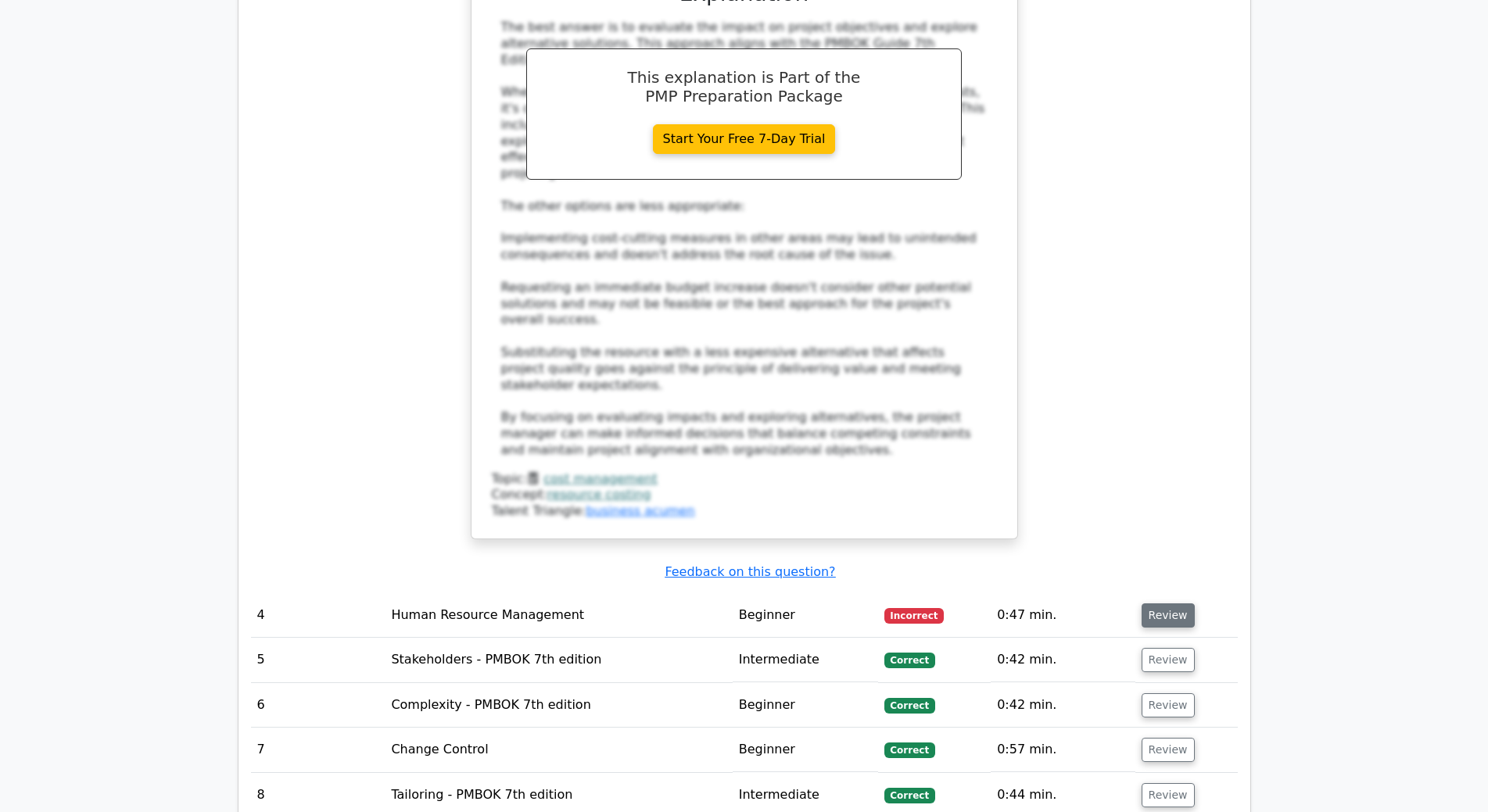
click at [1165, 604] on button "Review" at bounding box center [1169, 616] width 53 height 24
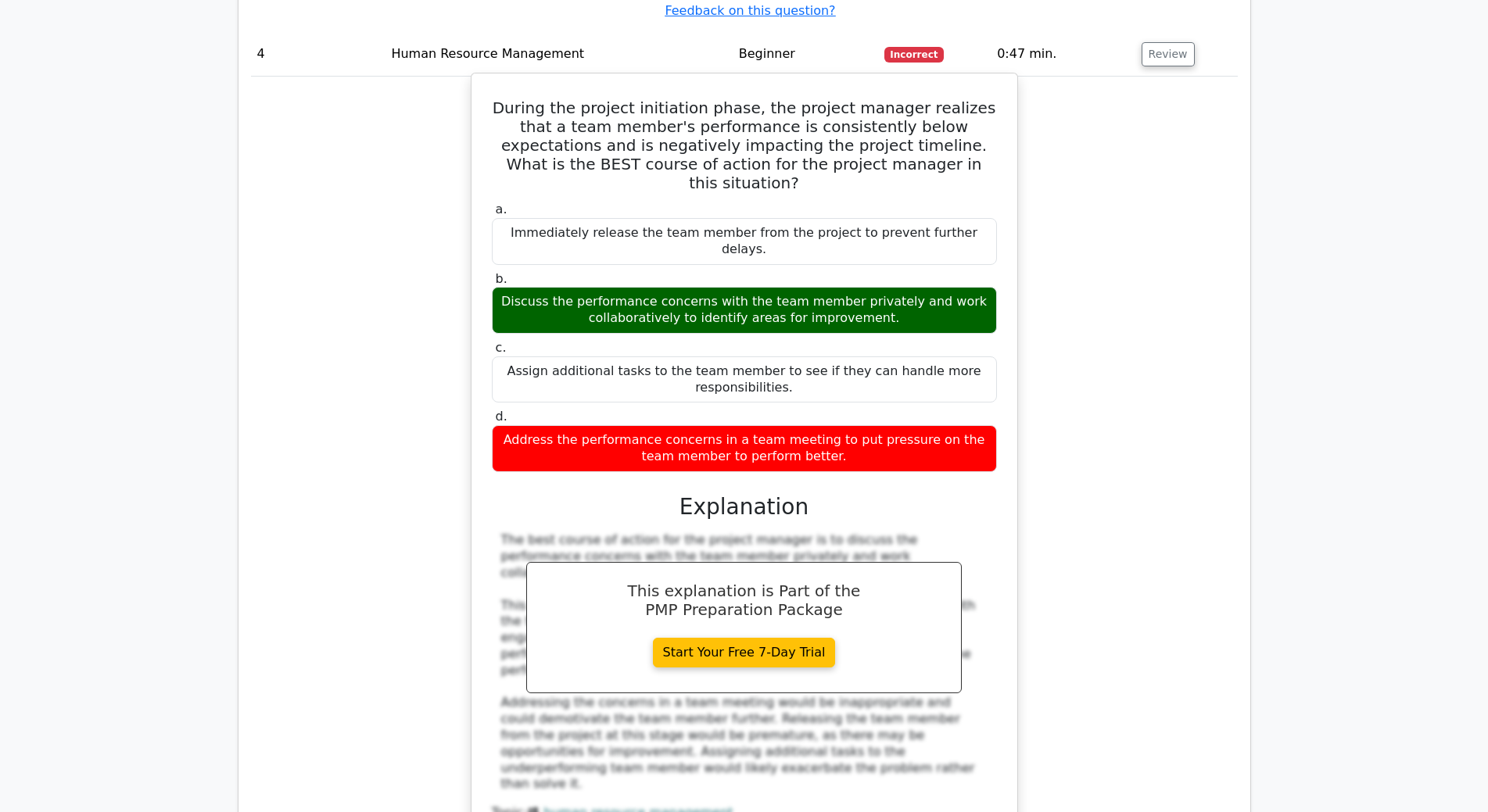
scroll to position [3753, 0]
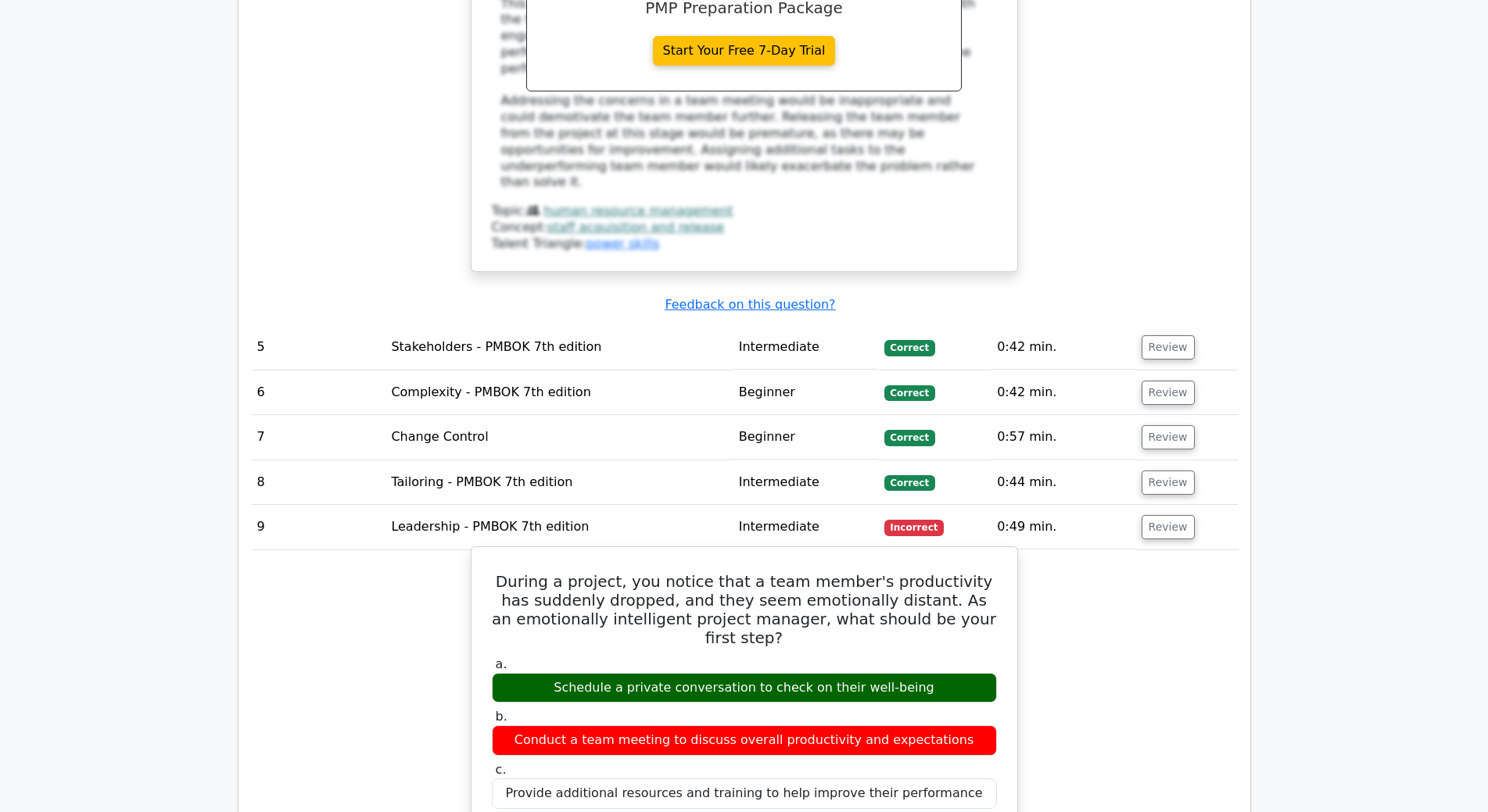
scroll to position [4066, 0]
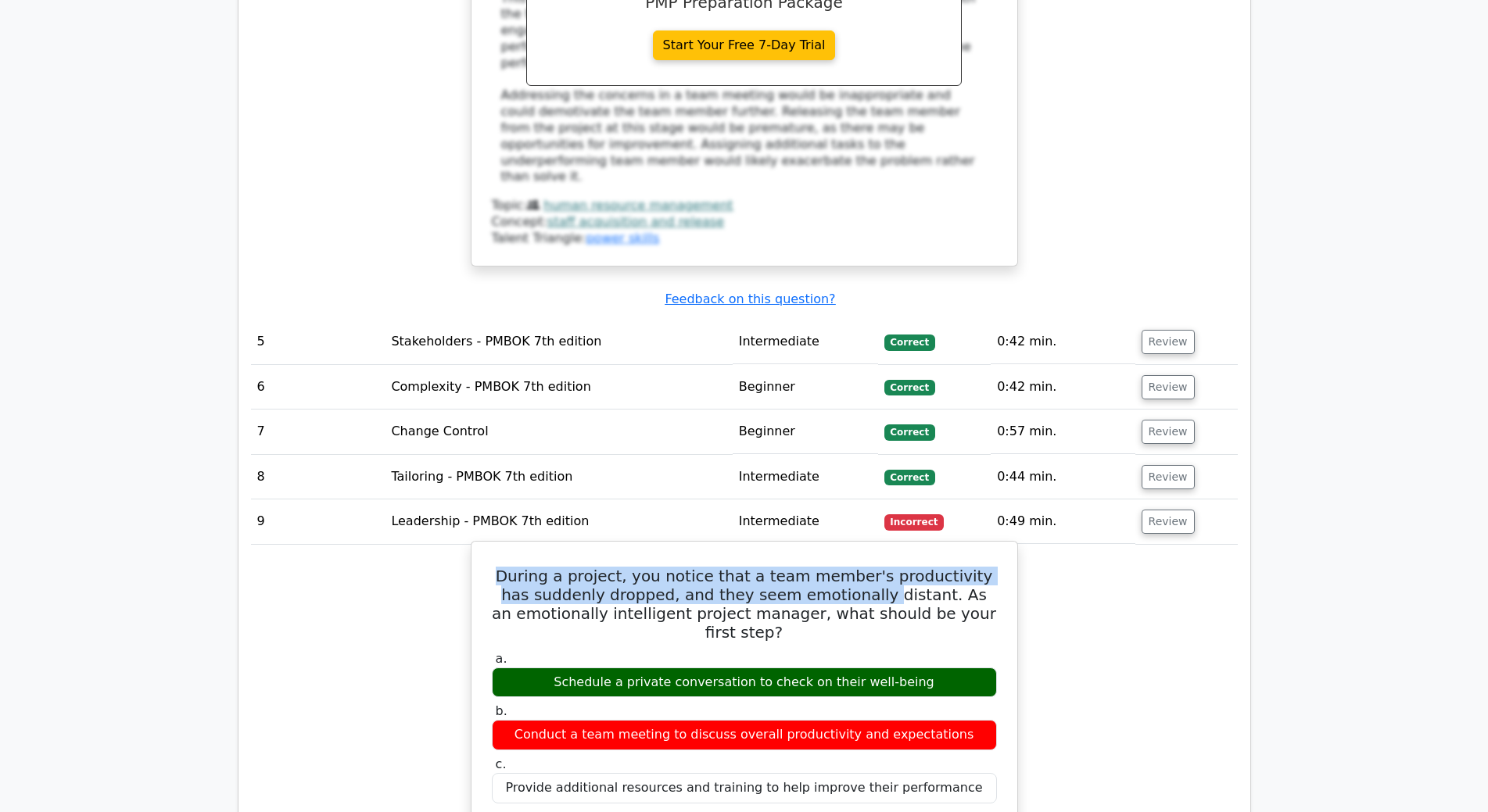
drag, startPoint x: 505, startPoint y: 370, endPoint x: 863, endPoint y: 384, distance: 358.3
click at [863, 567] on h5 "During a project, you notice that a team member's productivity has suddenly dro…" at bounding box center [745, 604] width 508 height 75
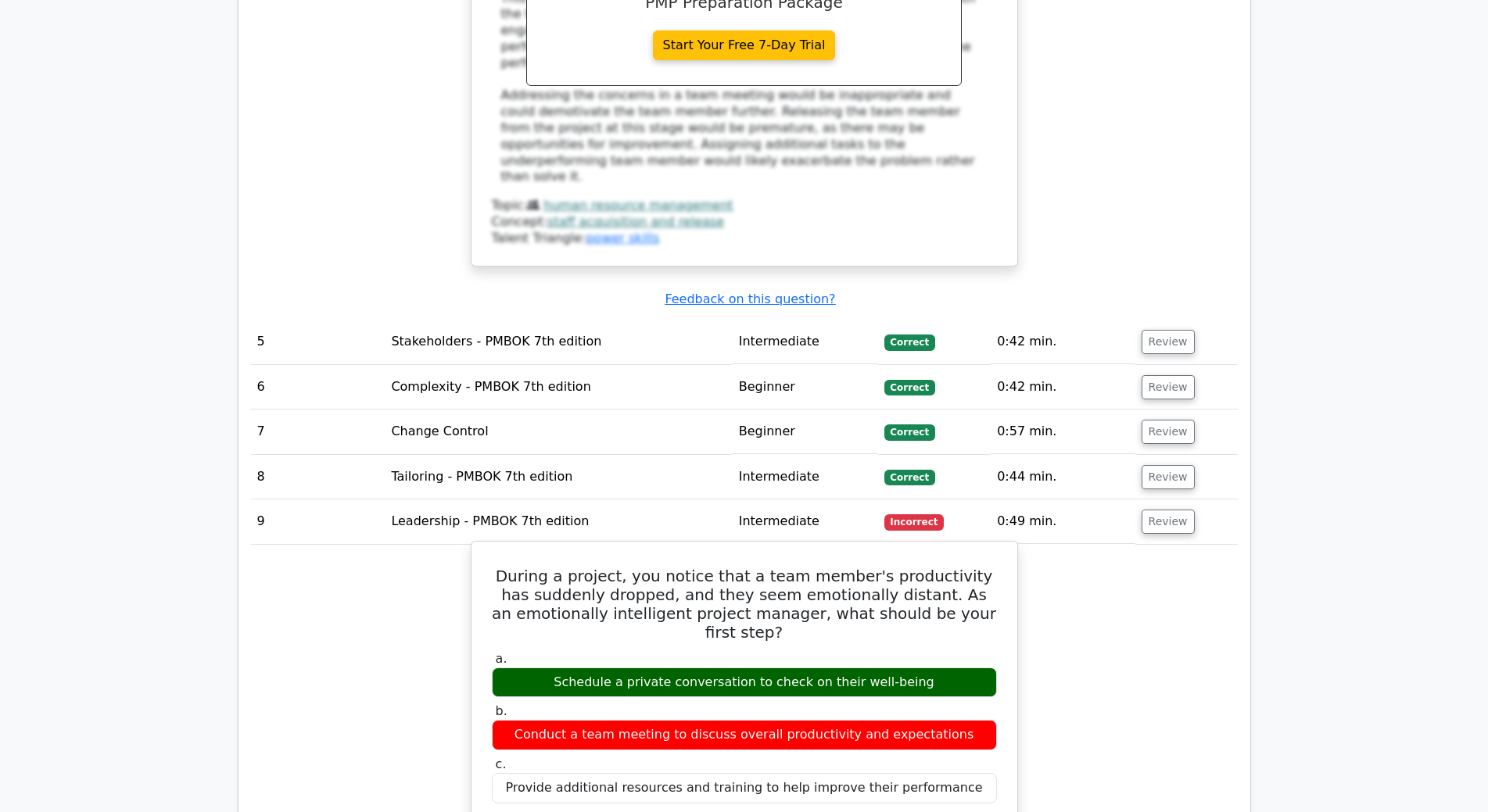
click at [906, 703] on label "b. Conduct a team meeting to discuss overall productivity and expectations" at bounding box center [745, 727] width 505 height 47
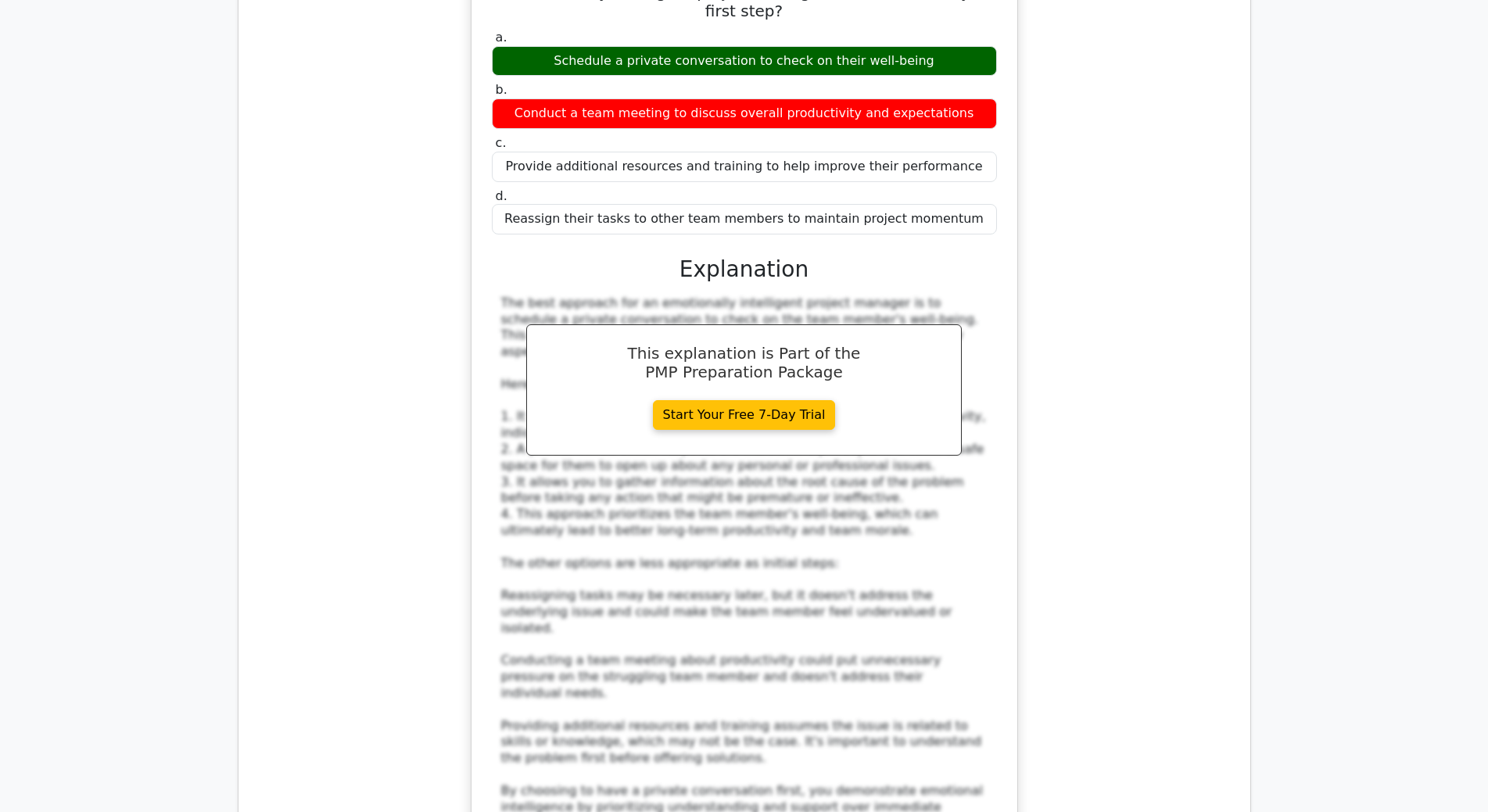
scroll to position [4847, 0]
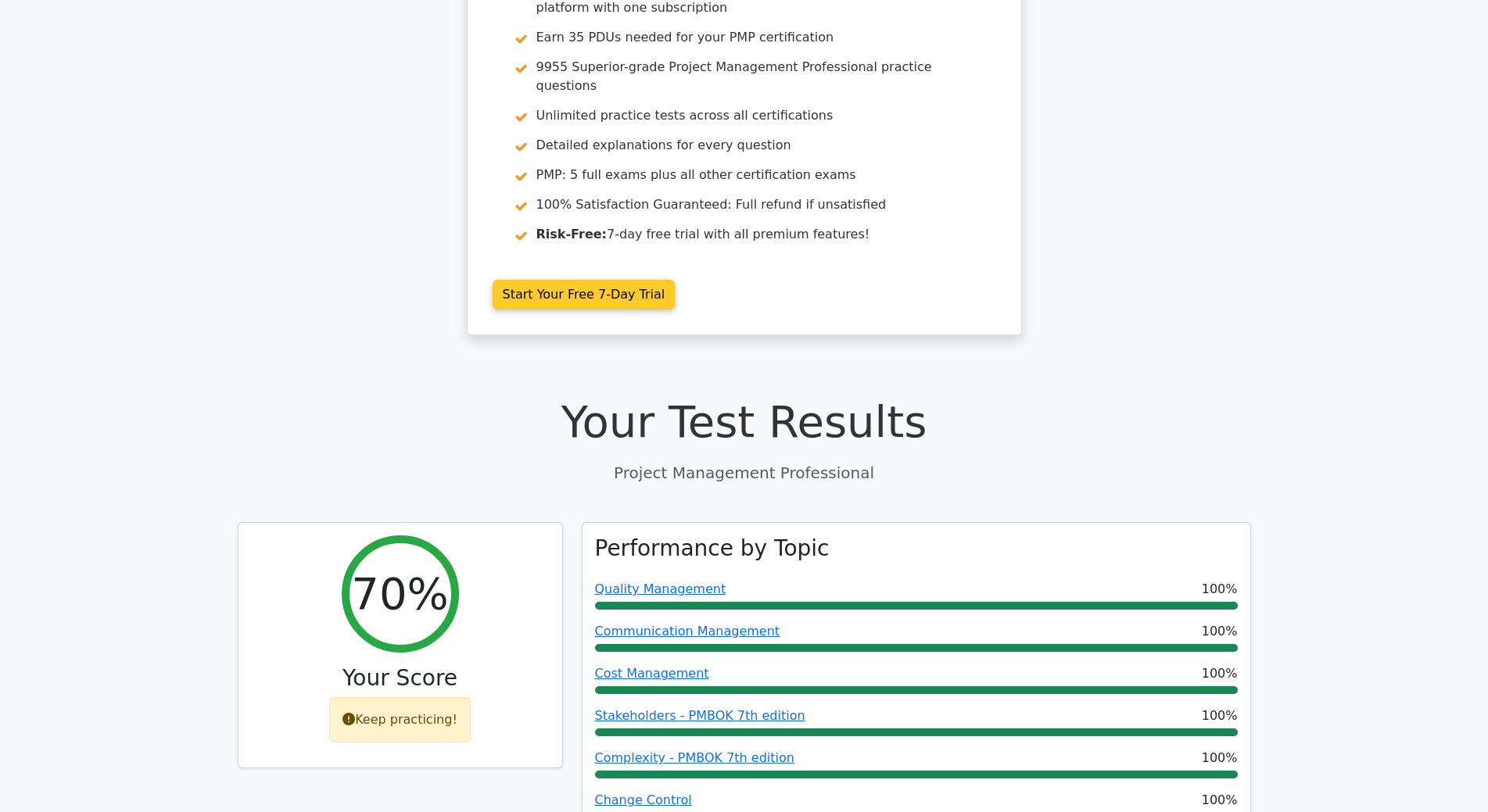
scroll to position [0, 0]
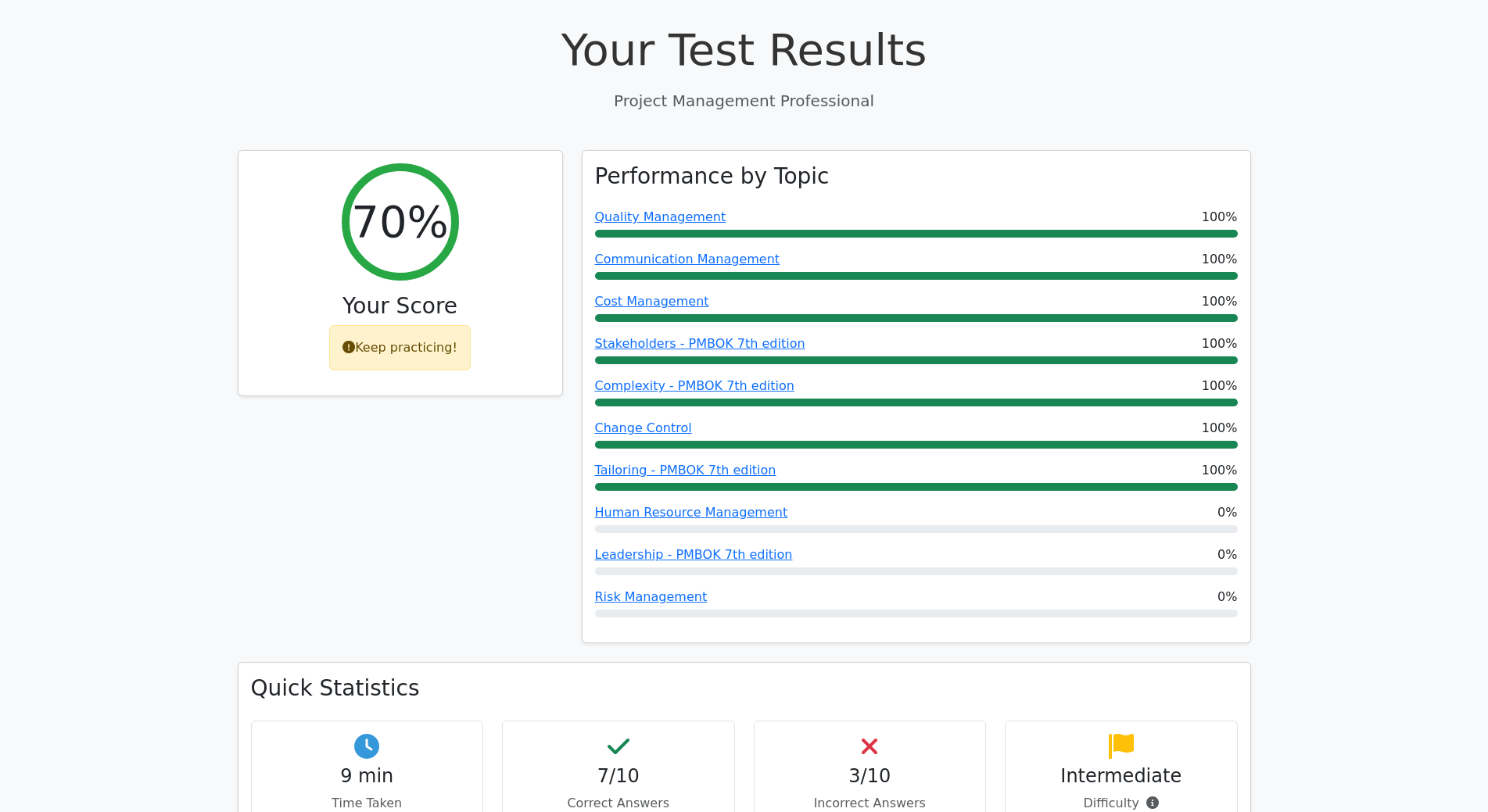
scroll to position [625, 0]
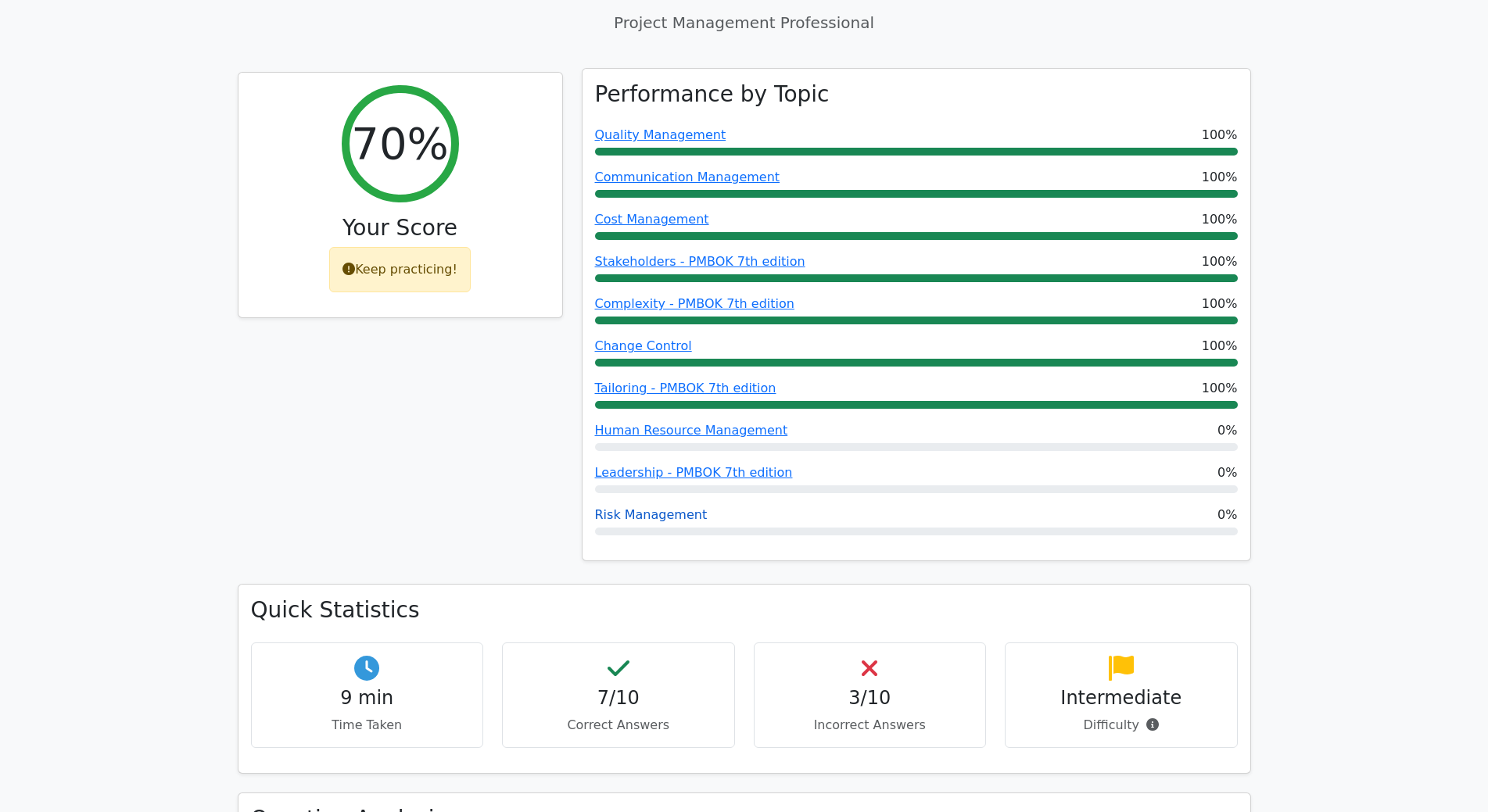
click at [667, 507] on link "Risk Management" at bounding box center [652, 515] width 113 height 14
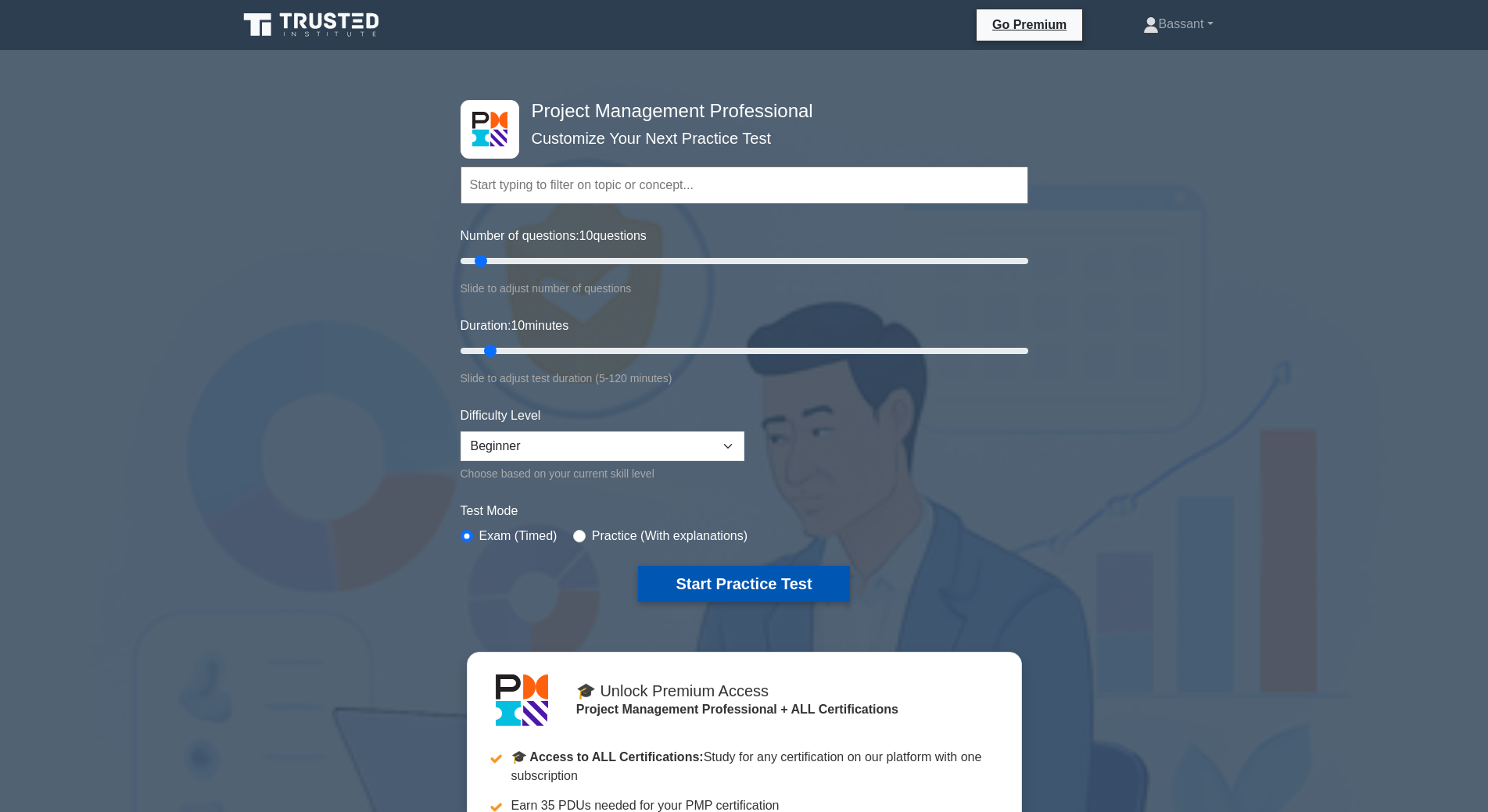
click at [784, 574] on button "Start Practice Test" at bounding box center [743, 584] width 212 height 36
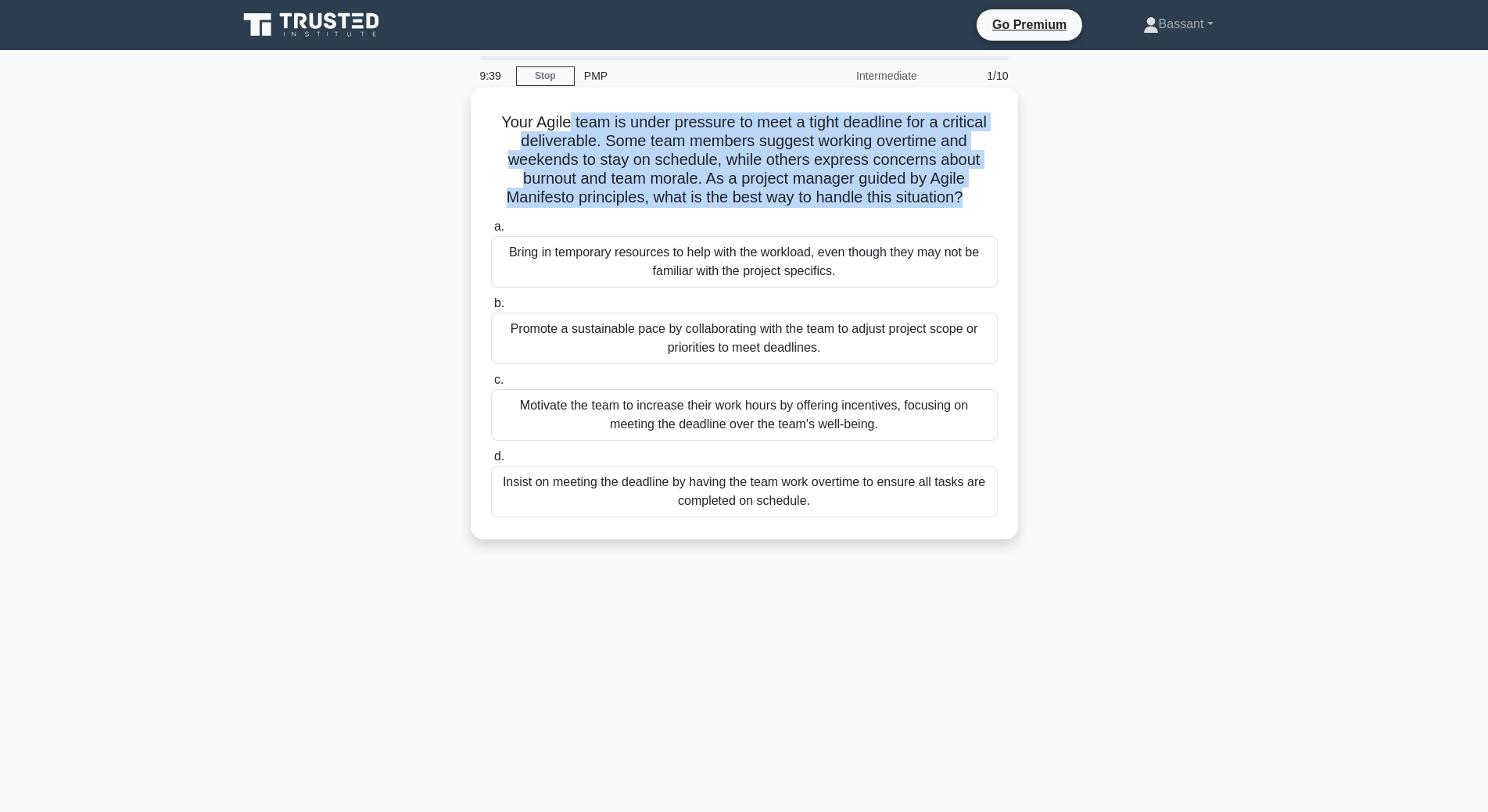
drag, startPoint x: 565, startPoint y: 121, endPoint x: 967, endPoint y: 207, distance: 411.1
click at [967, 207] on h5 "Your Agile team is under pressure to meet a tight deadline for a critical deliv…" at bounding box center [745, 160] width 510 height 96
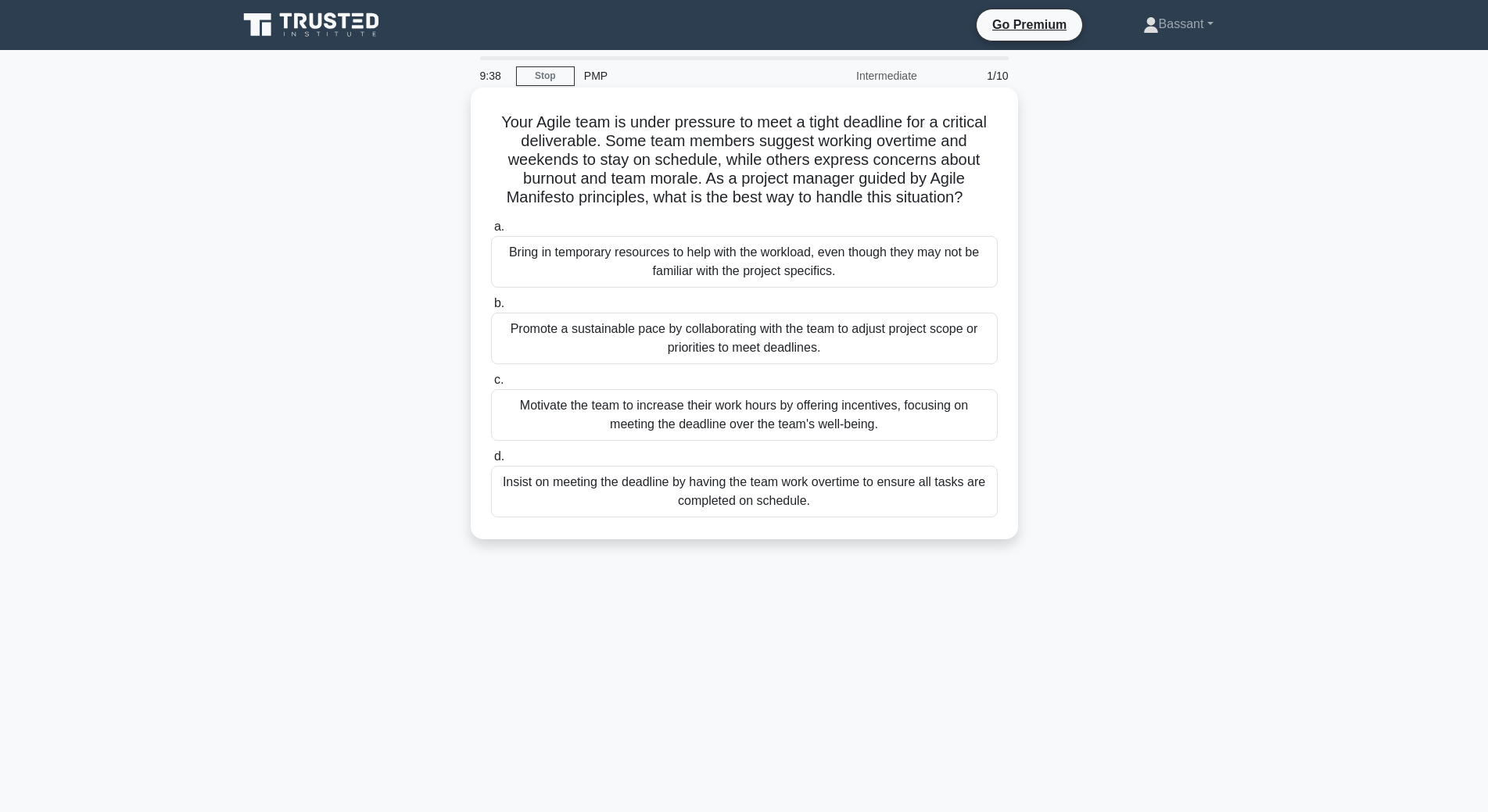
click at [897, 224] on label "a. Bring in temporary resources to help with the workload, even though they may…" at bounding box center [745, 252] width 507 height 71
click at [491, 224] on input "a. Bring in temporary resources to help with the workload, even though they may…" at bounding box center [491, 227] width 0 height 10
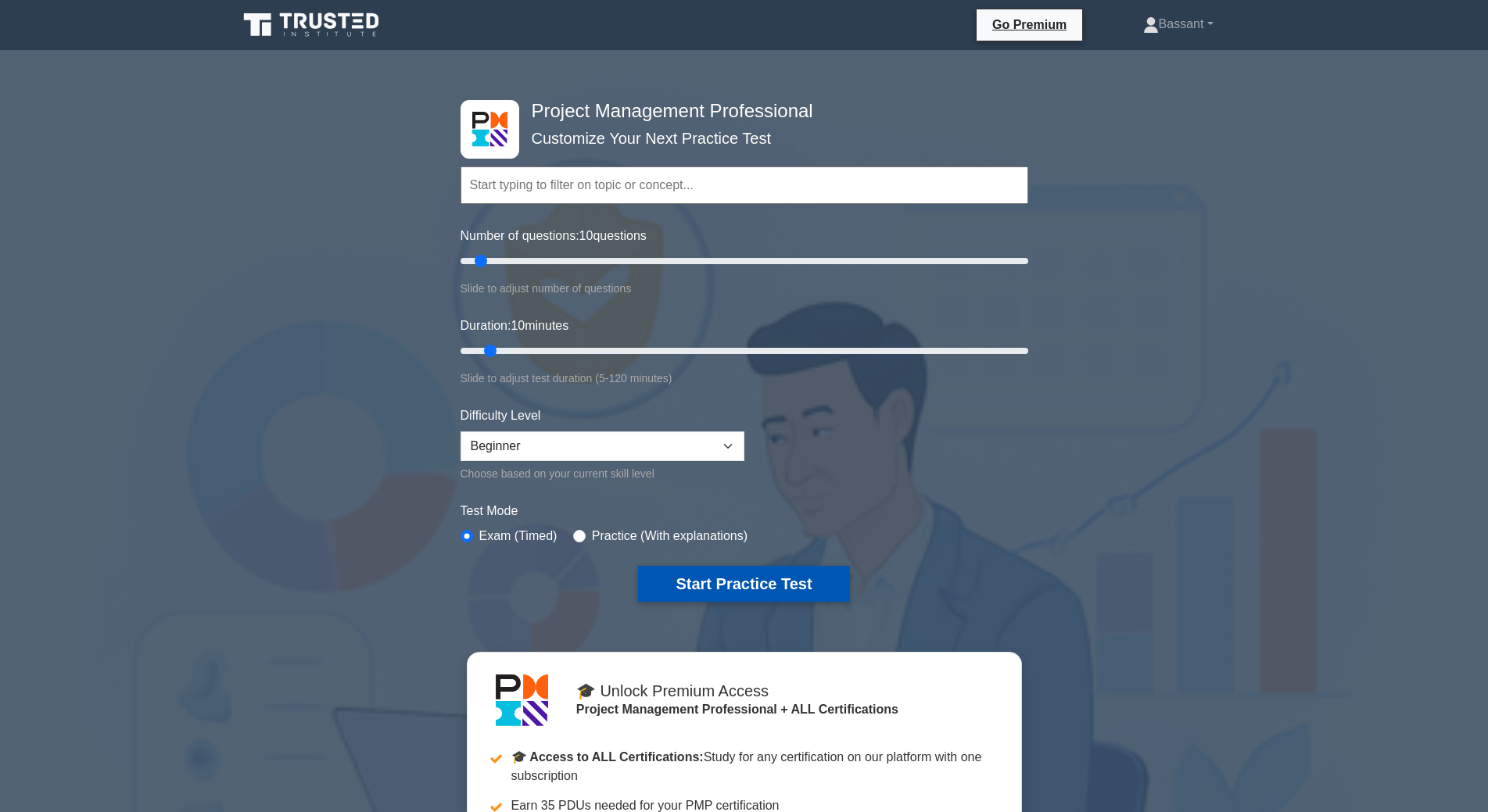
click at [787, 587] on button "Start Practice Test" at bounding box center [743, 584] width 212 height 36
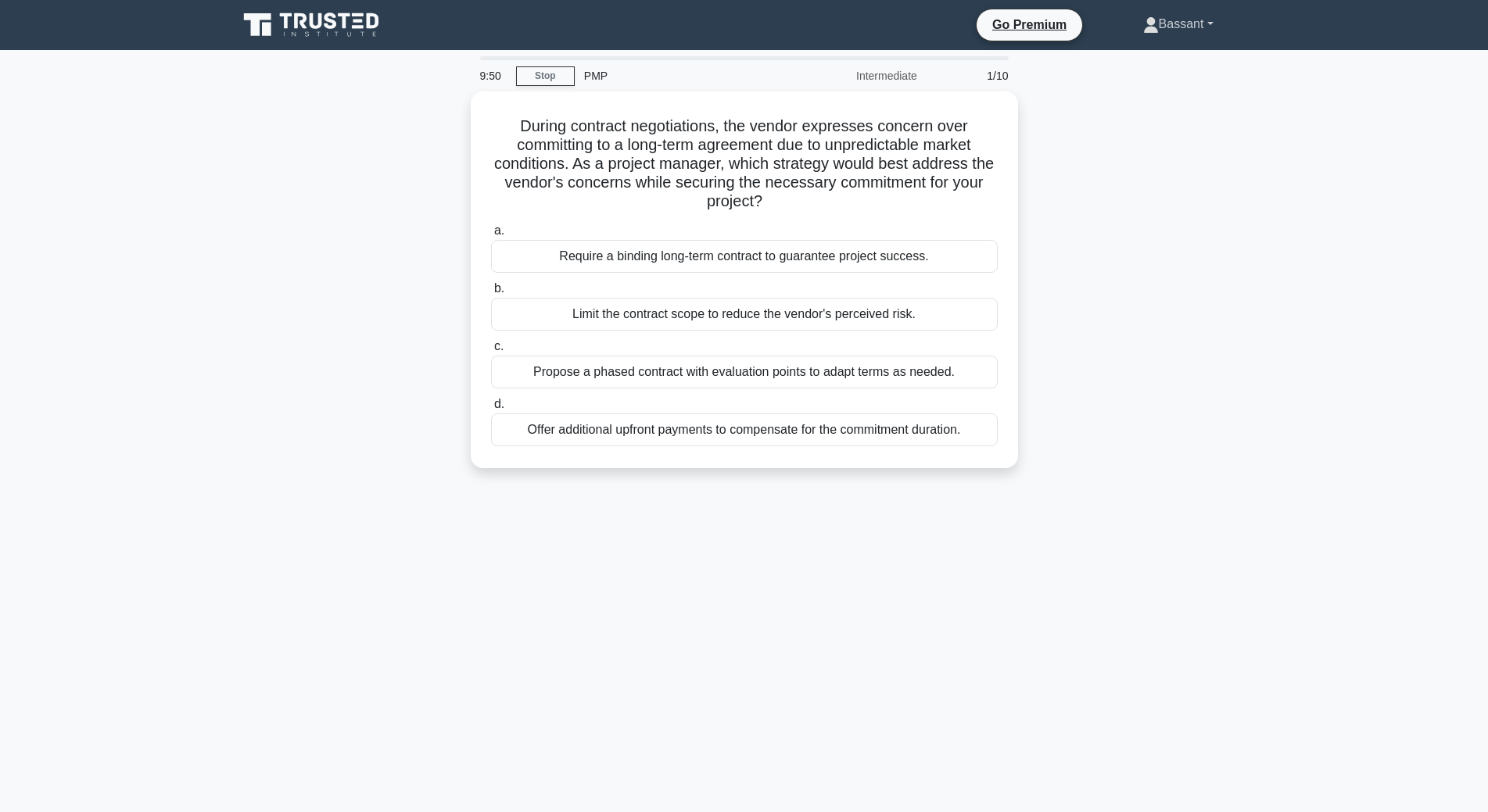
click at [1222, 22] on link "Bassant" at bounding box center [1178, 24] width 146 height 31
click at [1127, 88] on link "Settings" at bounding box center [1169, 85] width 124 height 25
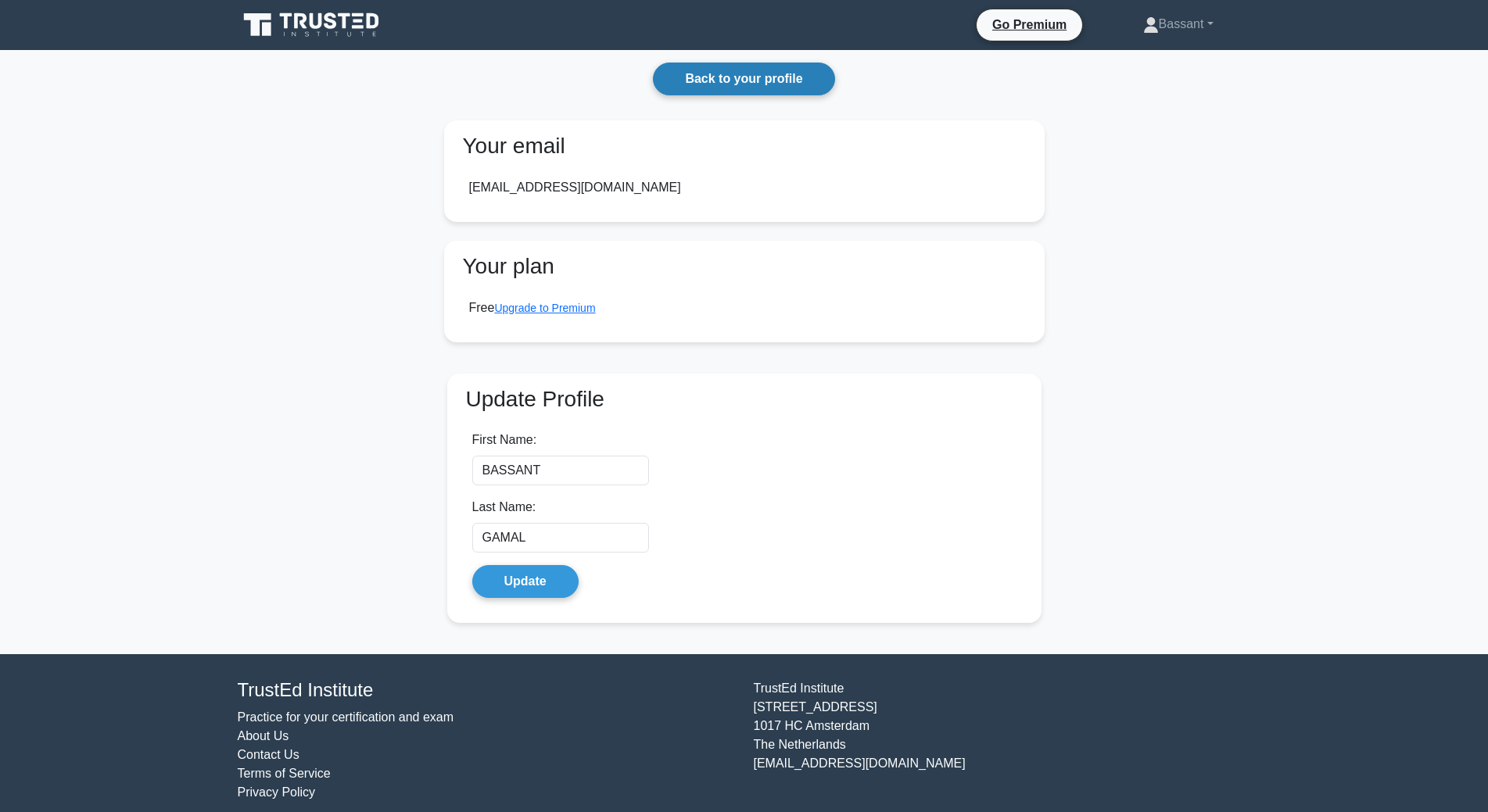
click at [727, 83] on link "Back to your profile" at bounding box center [744, 79] width 182 height 33
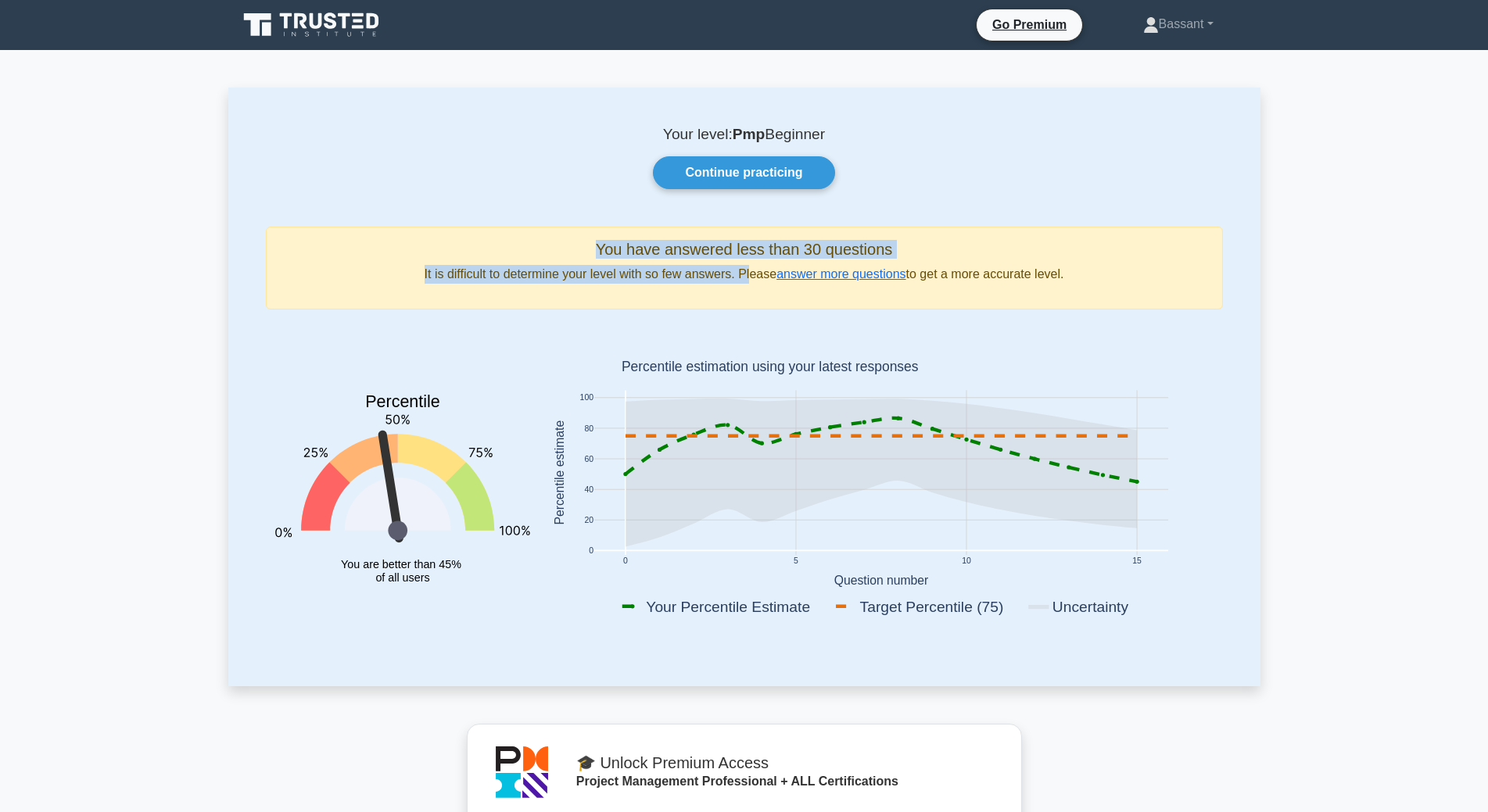
drag, startPoint x: 590, startPoint y: 244, endPoint x: 751, endPoint y: 260, distance: 161.8
click at [751, 260] on div "You have answered less than 30 questions It is difficult to determine your leve…" at bounding box center [745, 268] width 957 height 83
